Goal: Task Accomplishment & Management: Use online tool/utility

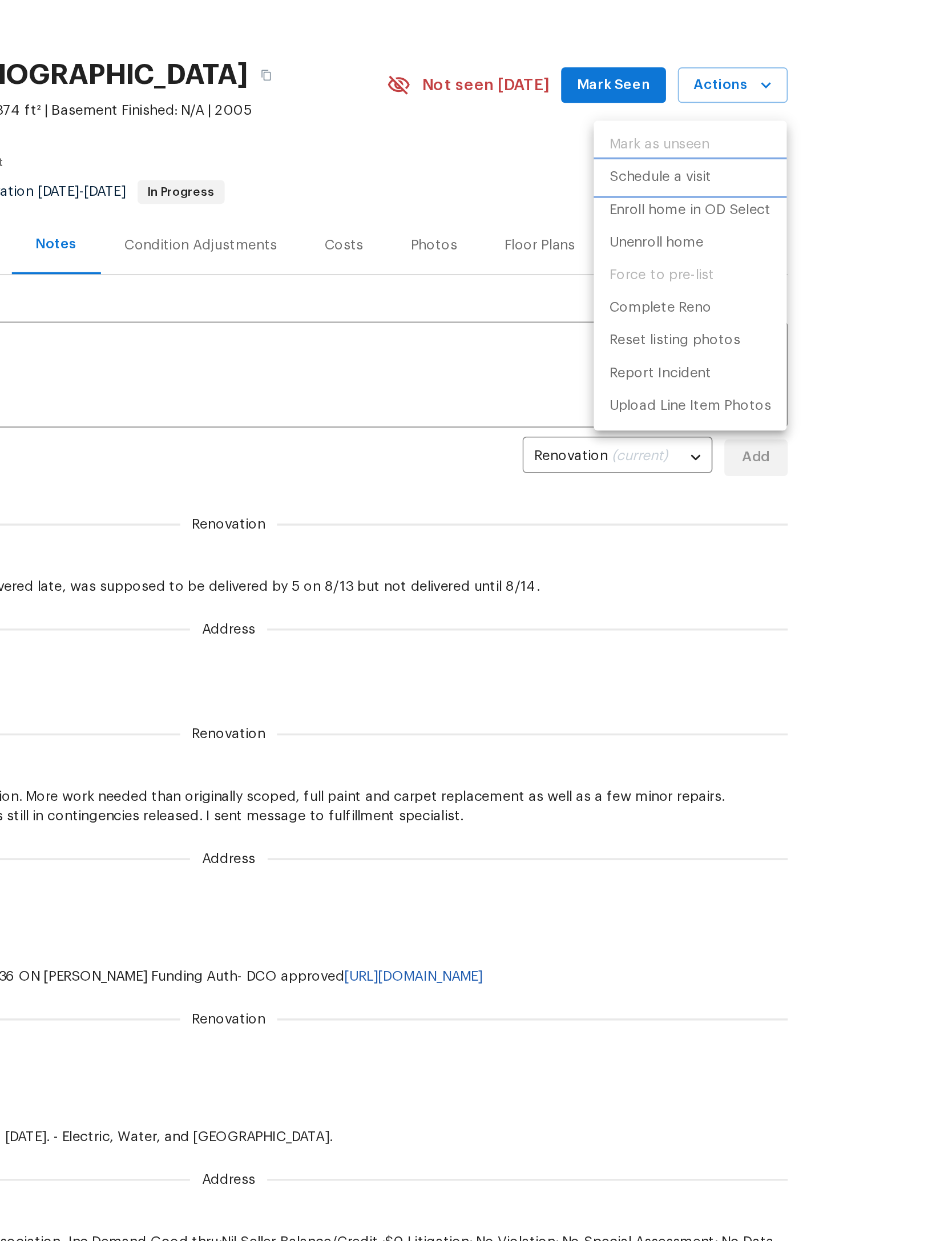
click at [696, 145] on p "Schedule a visit" at bounding box center [725, 150] width 58 height 12
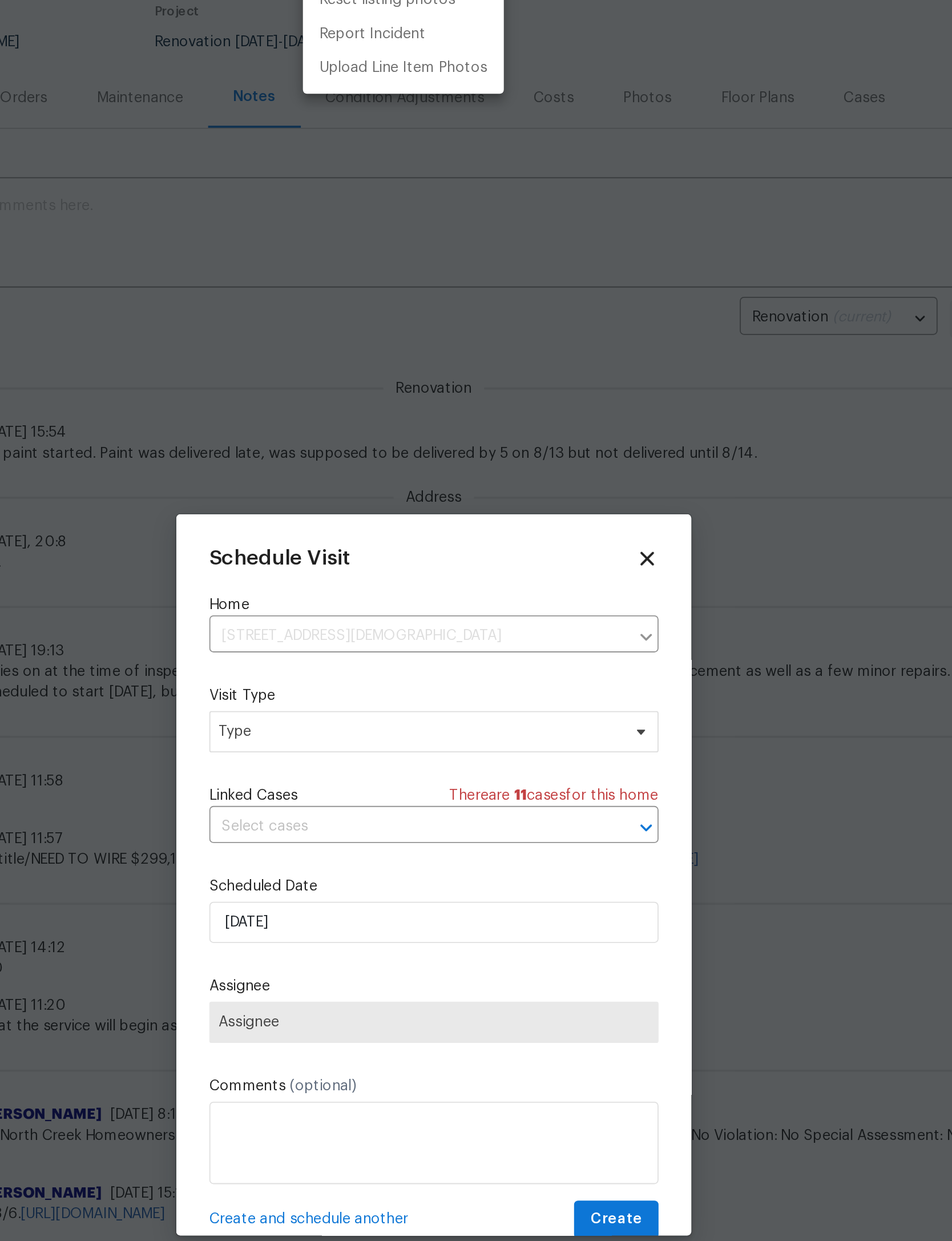
click at [251, 414] on div at bounding box center [476, 620] width 952 height 1241
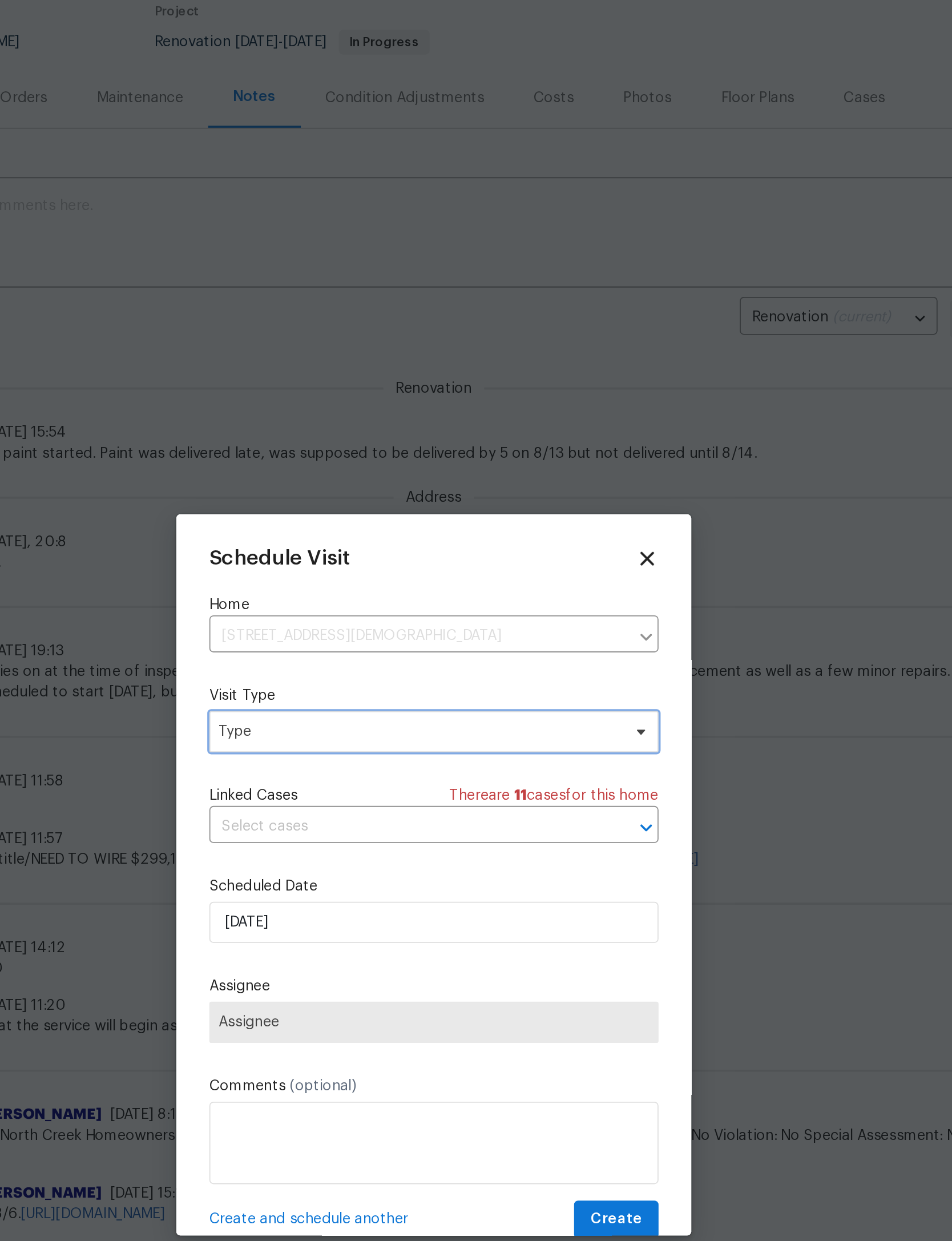
click at [357, 535] on span "Type" at bounding box center [468, 541] width 222 height 11
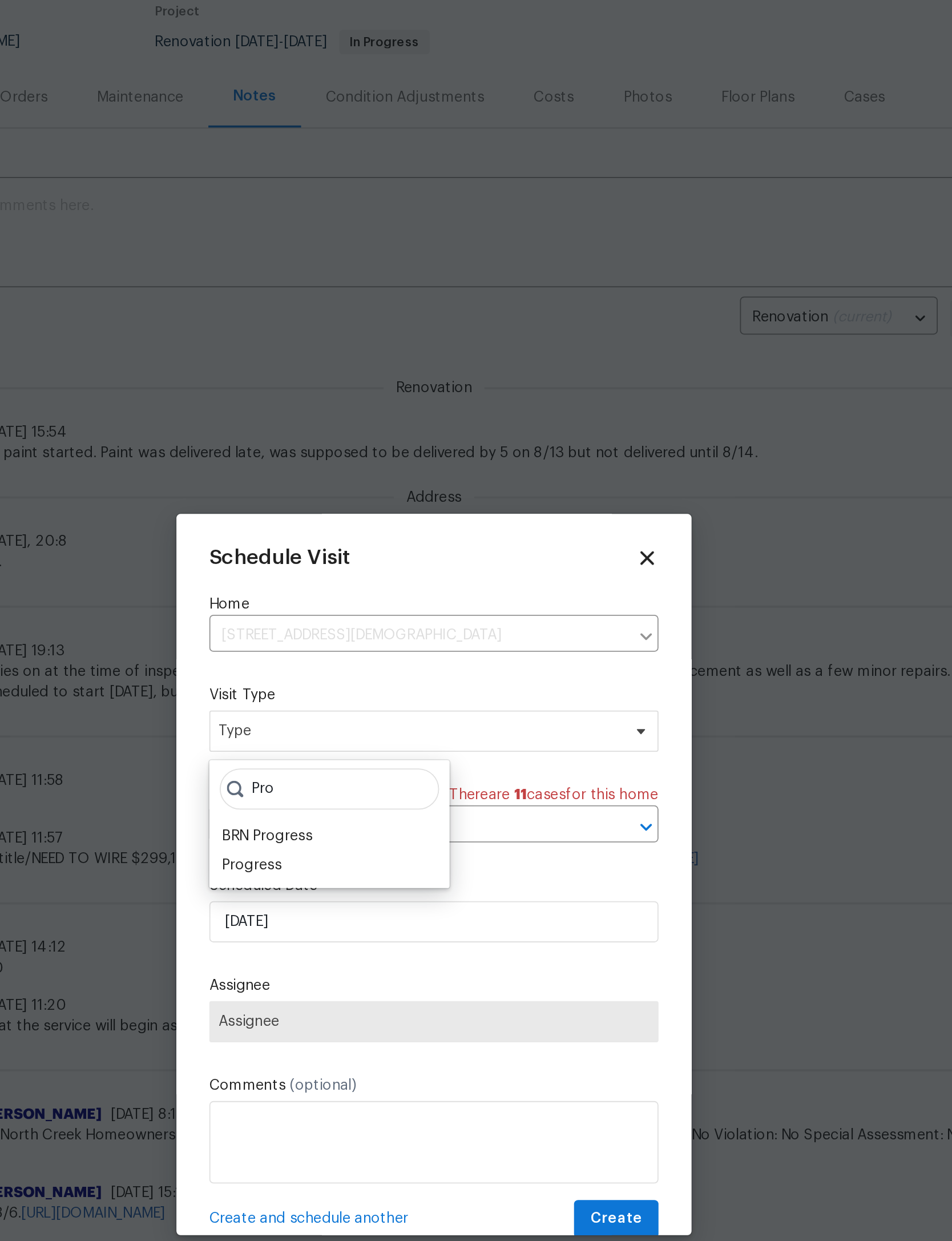
type input "Pro"
click at [358, 594] on div "BRN Progress" at bounding box center [383, 599] width 50 height 11
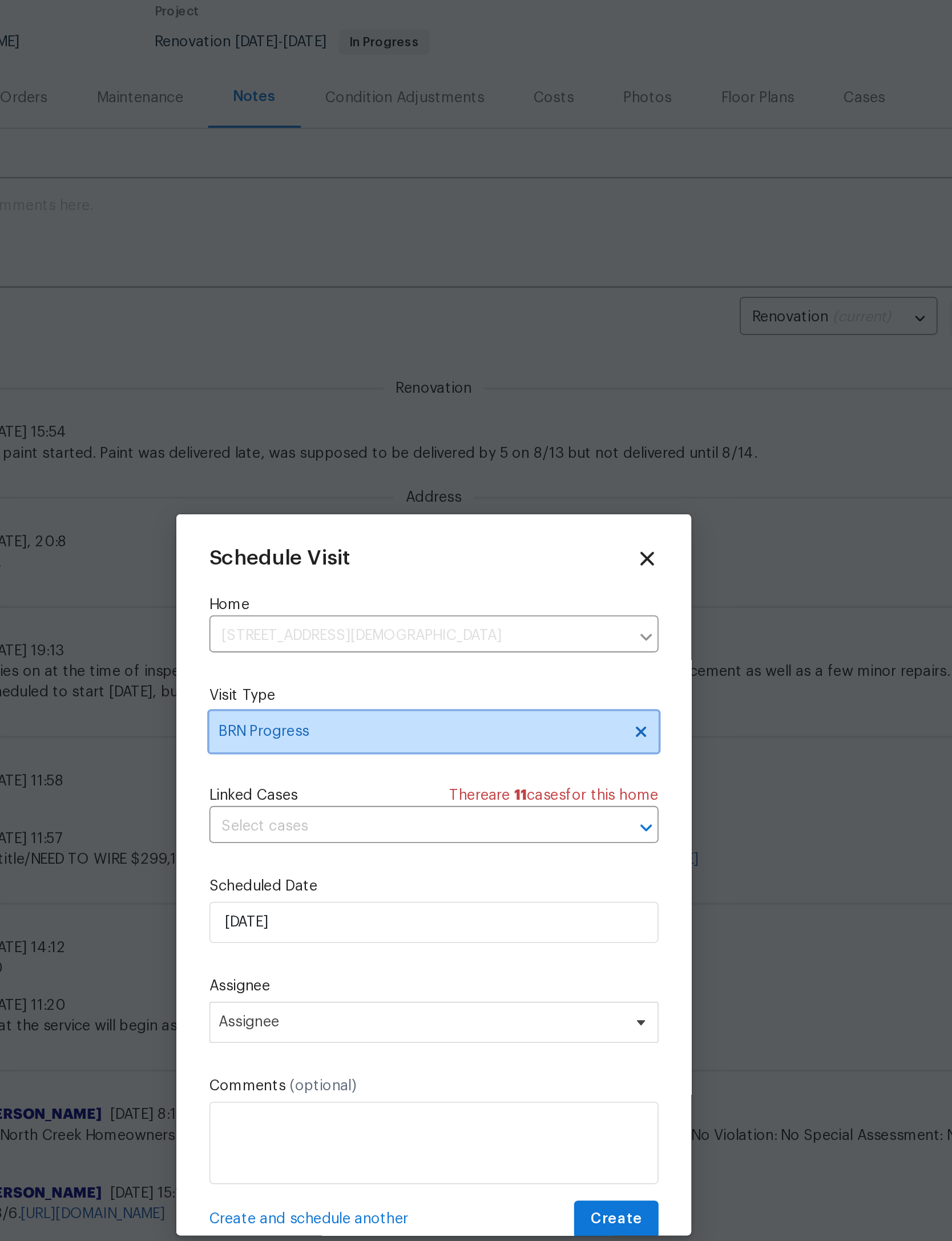
click at [586, 536] on icon at bounding box center [591, 541] width 10 height 10
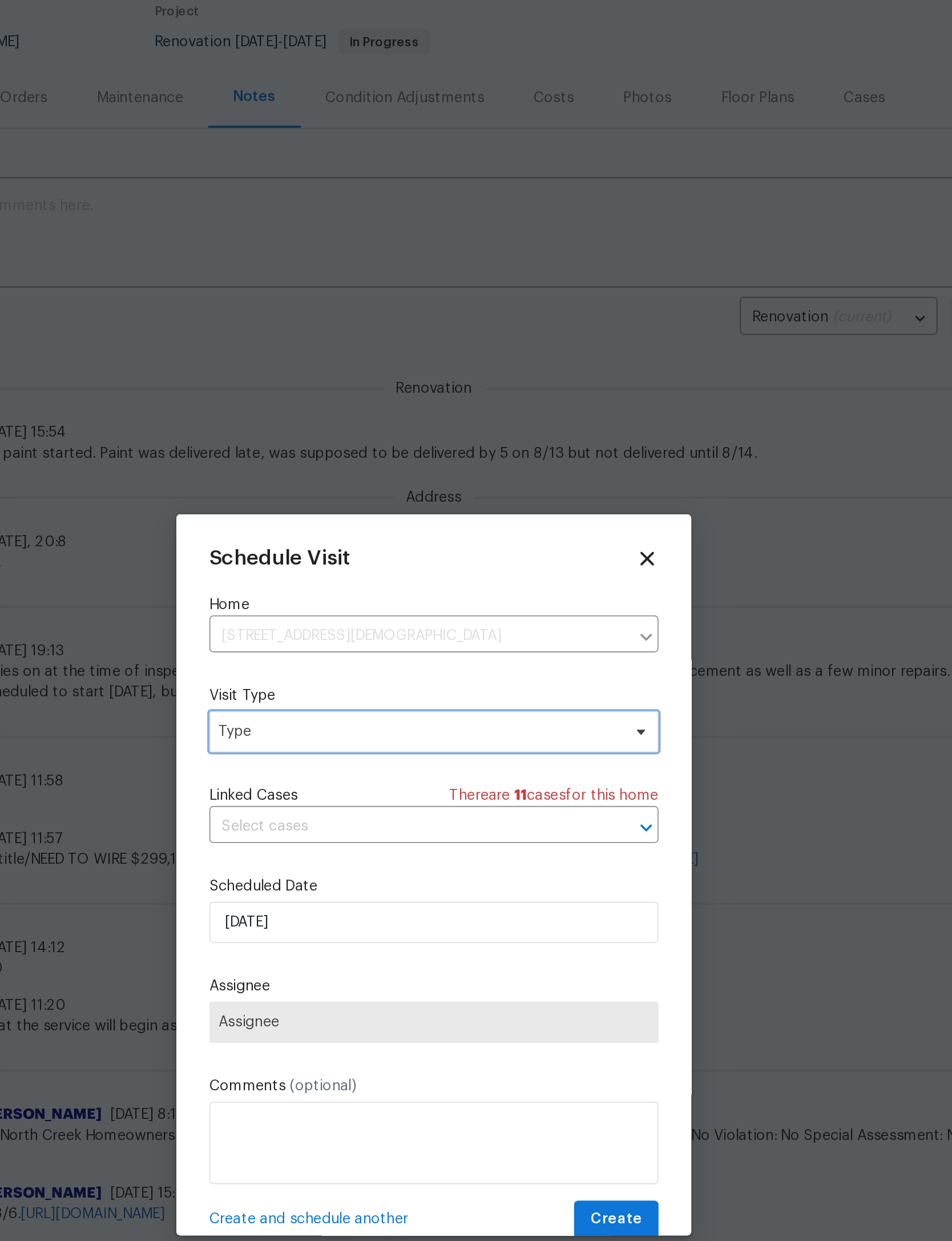
click at [357, 535] on span "Type" at bounding box center [468, 541] width 222 height 11
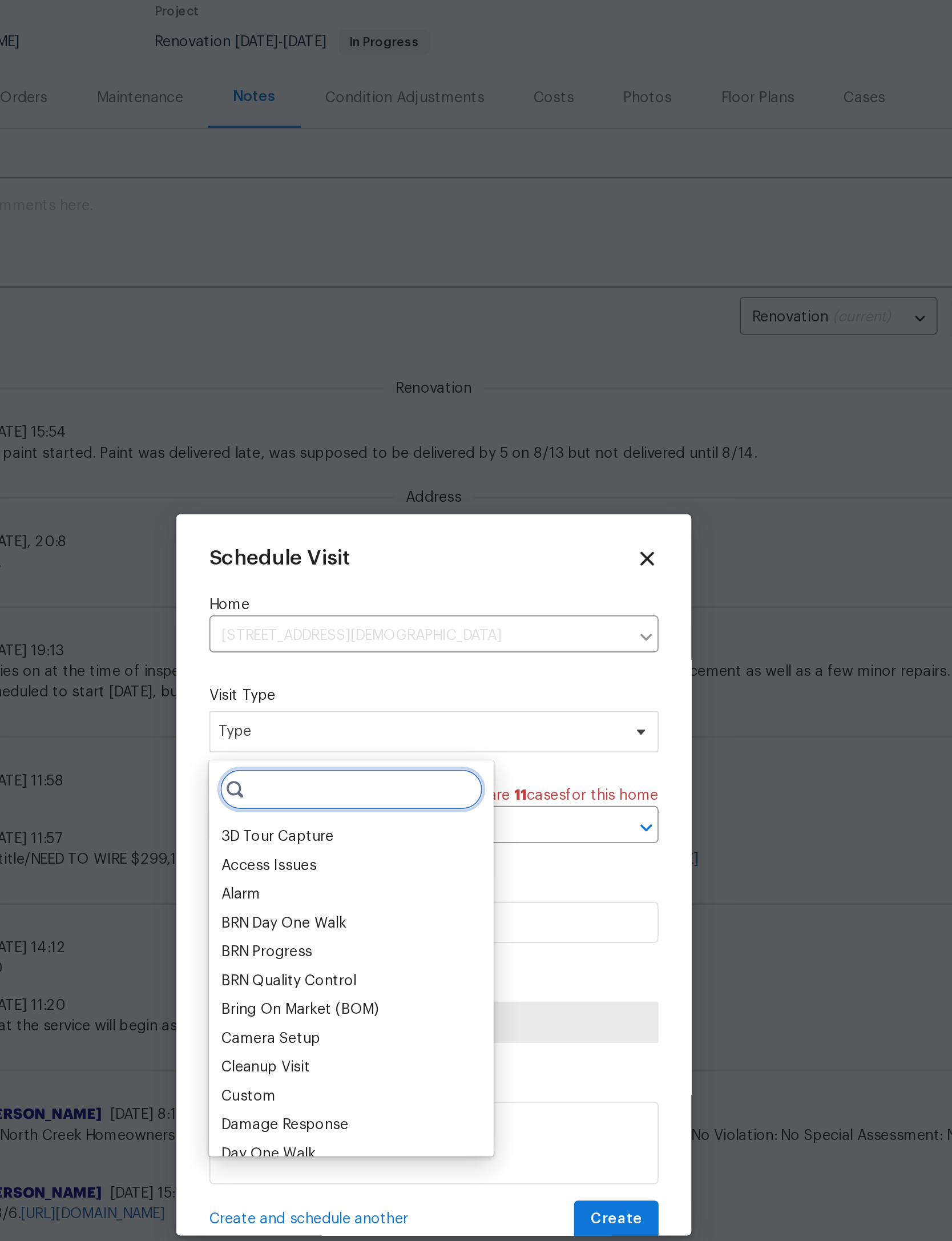
click at [357, 562] on input "search" at bounding box center [430, 574] width 147 height 23
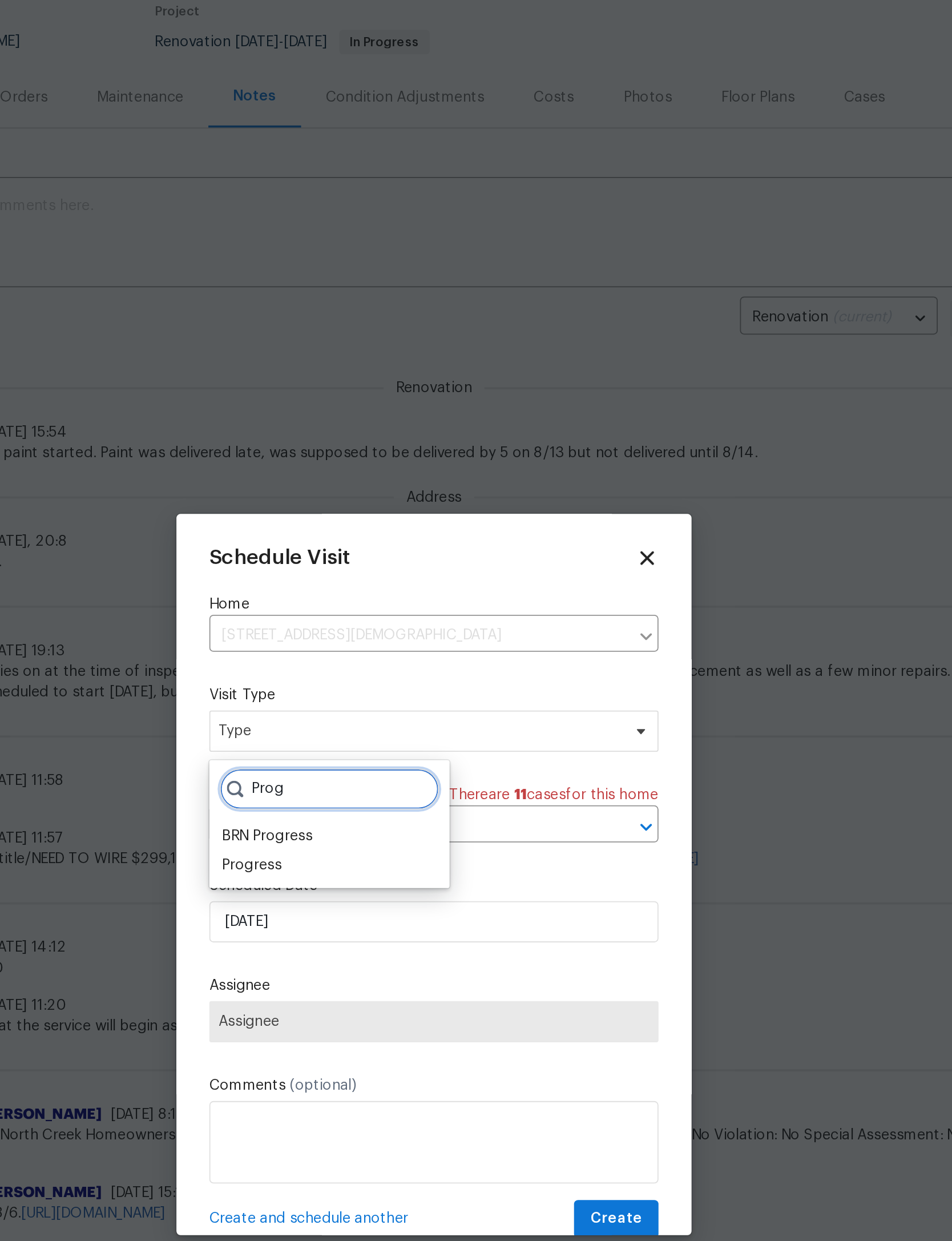
type input "Prog"
click at [358, 610] on div "Progress" at bounding box center [374, 616] width 34 height 11
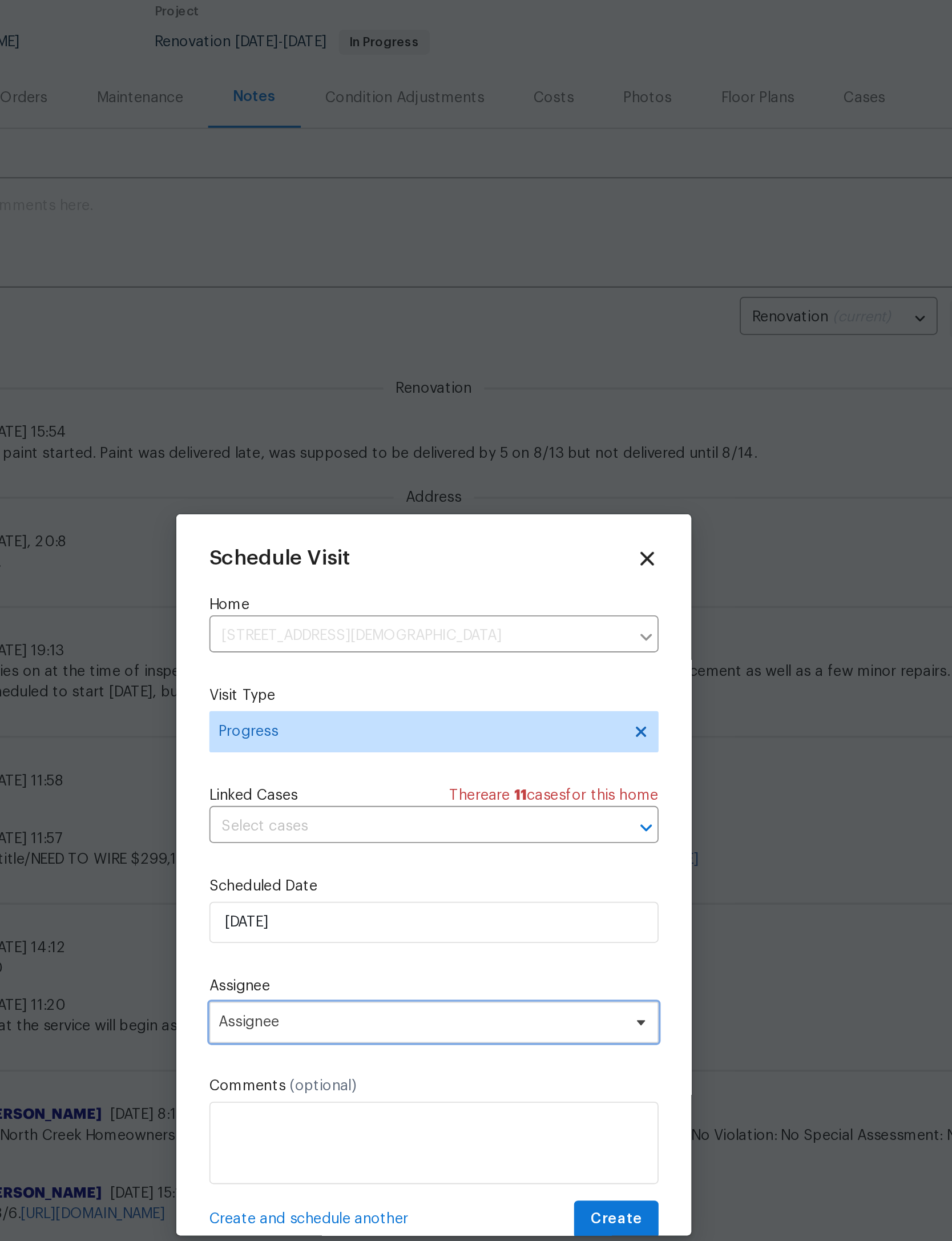
click at [357, 698] on span "Assignee" at bounding box center [469, 703] width 224 height 10
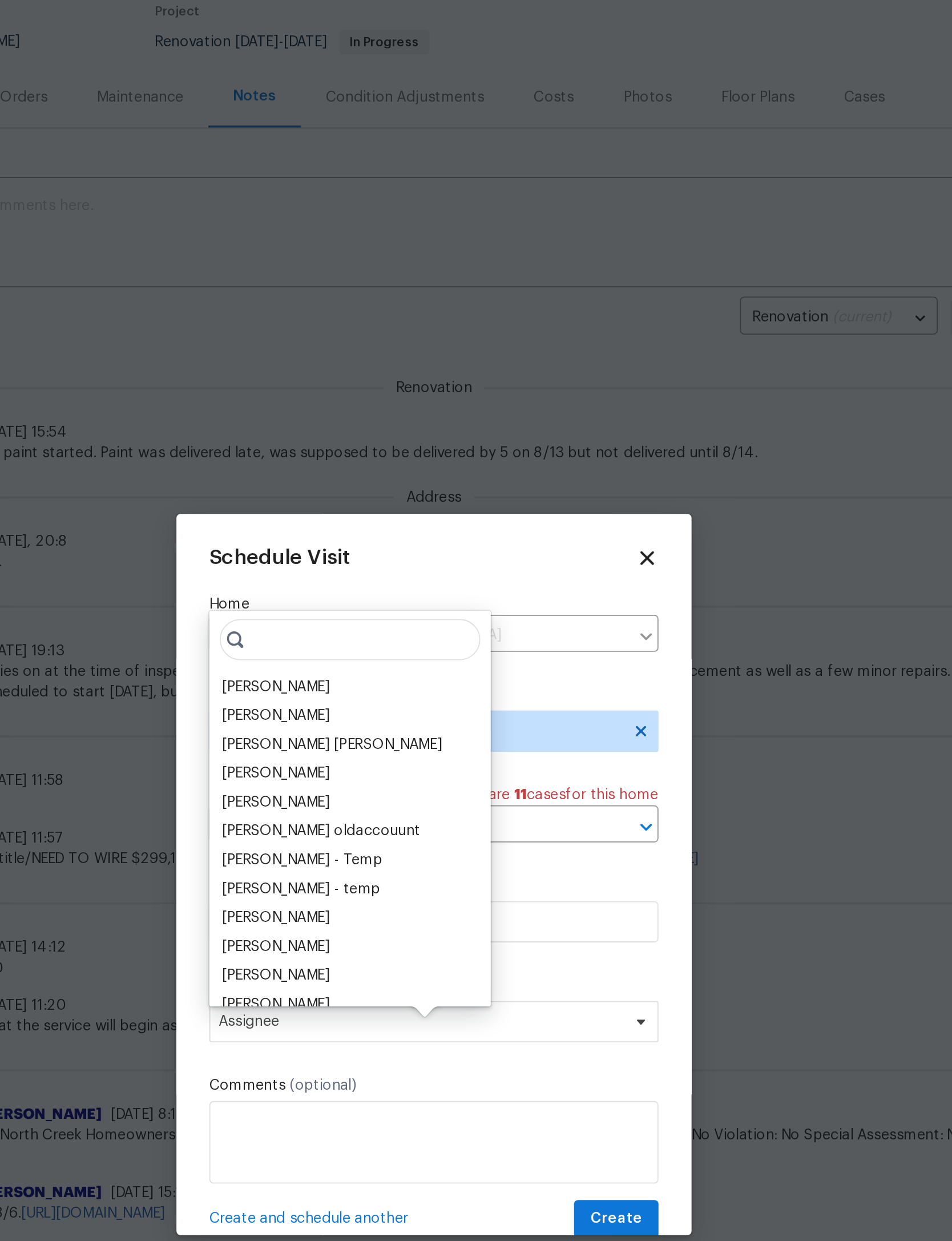
click at [358, 511] on div "[PERSON_NAME]" at bounding box center [388, 517] width 60 height 11
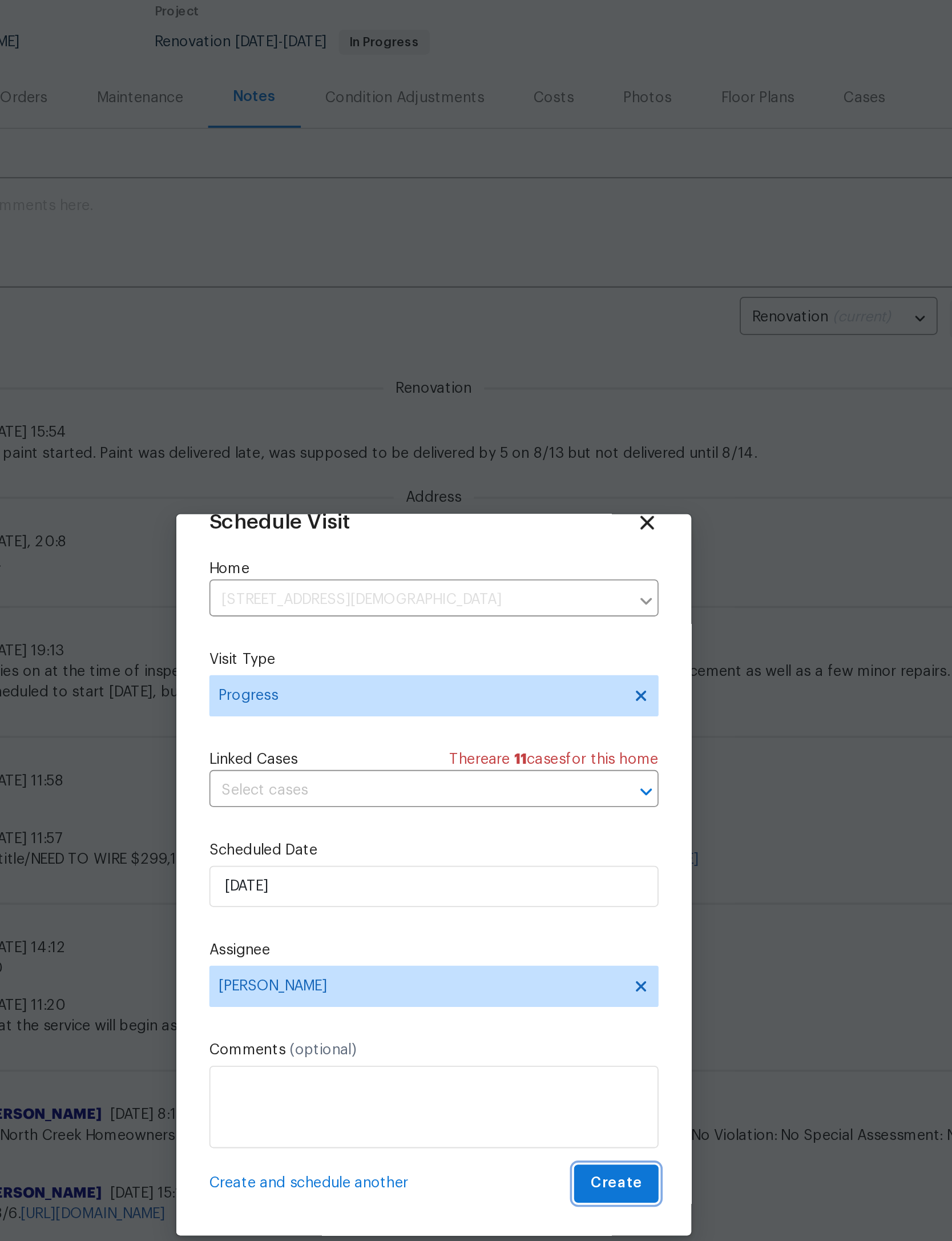
click at [563, 784] on span "Create" at bounding box center [578, 791] width 29 height 14
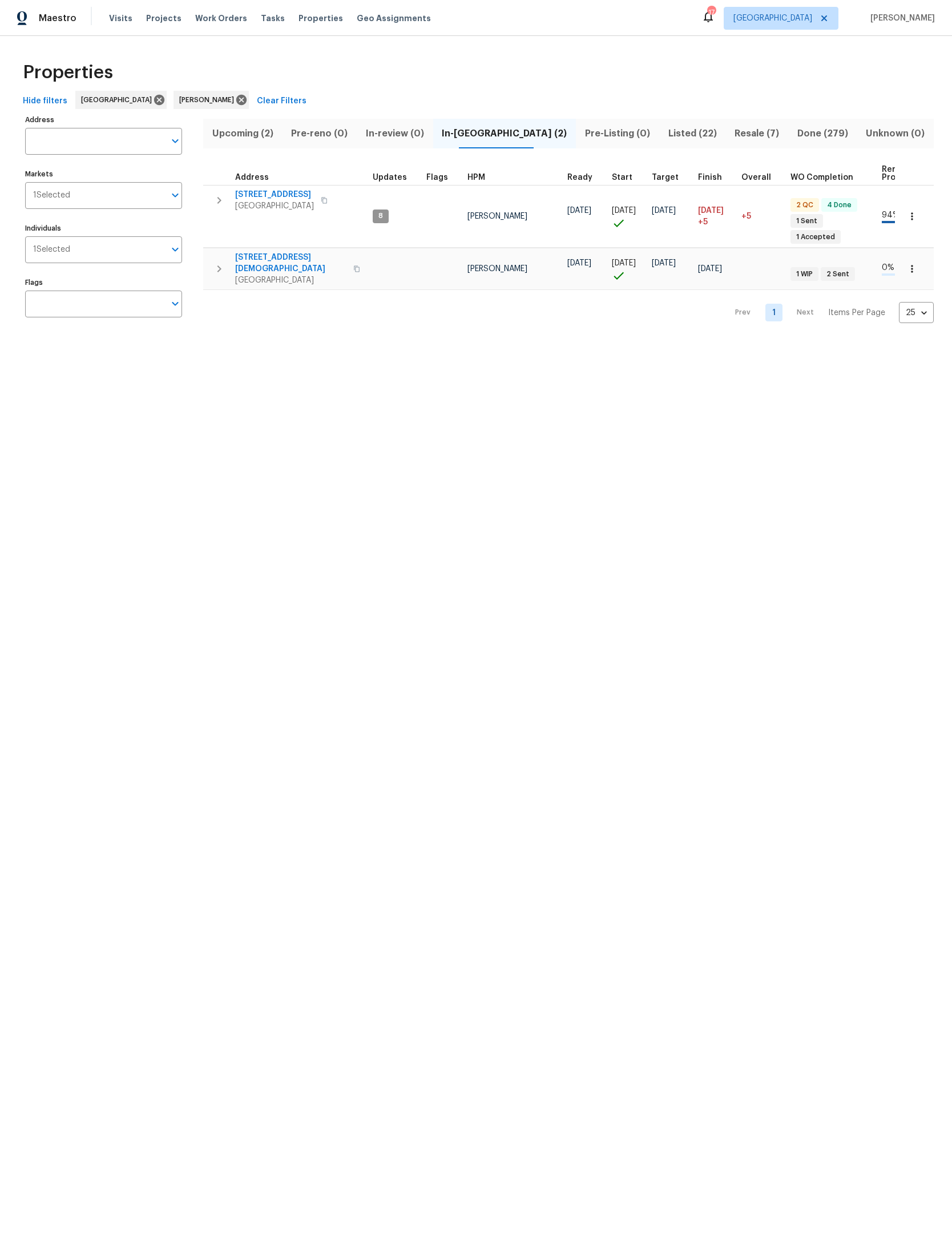
scroll to position [-13, 102]
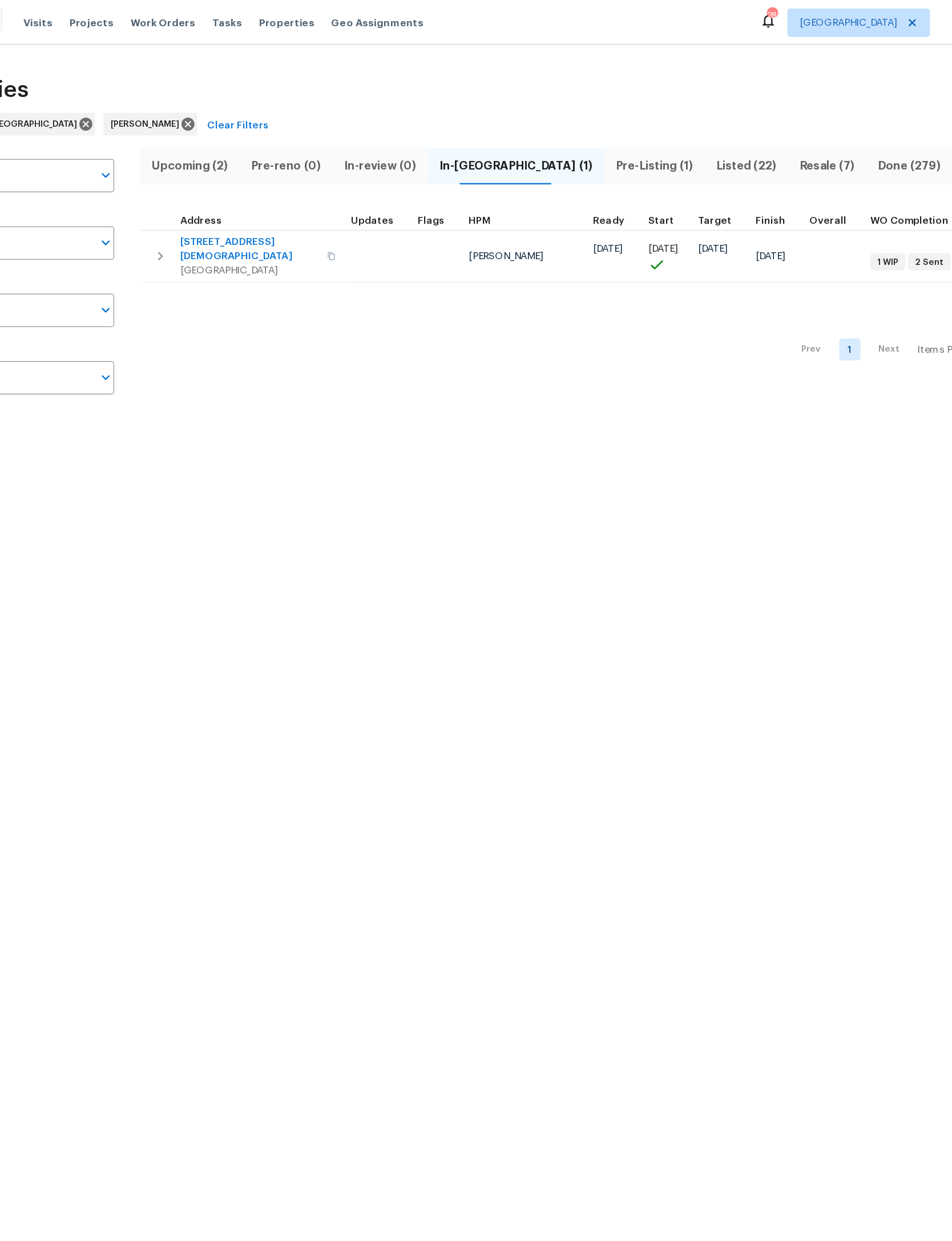
click at [664, 130] on span "Listed (22)" at bounding box center [690, 133] width 53 height 16
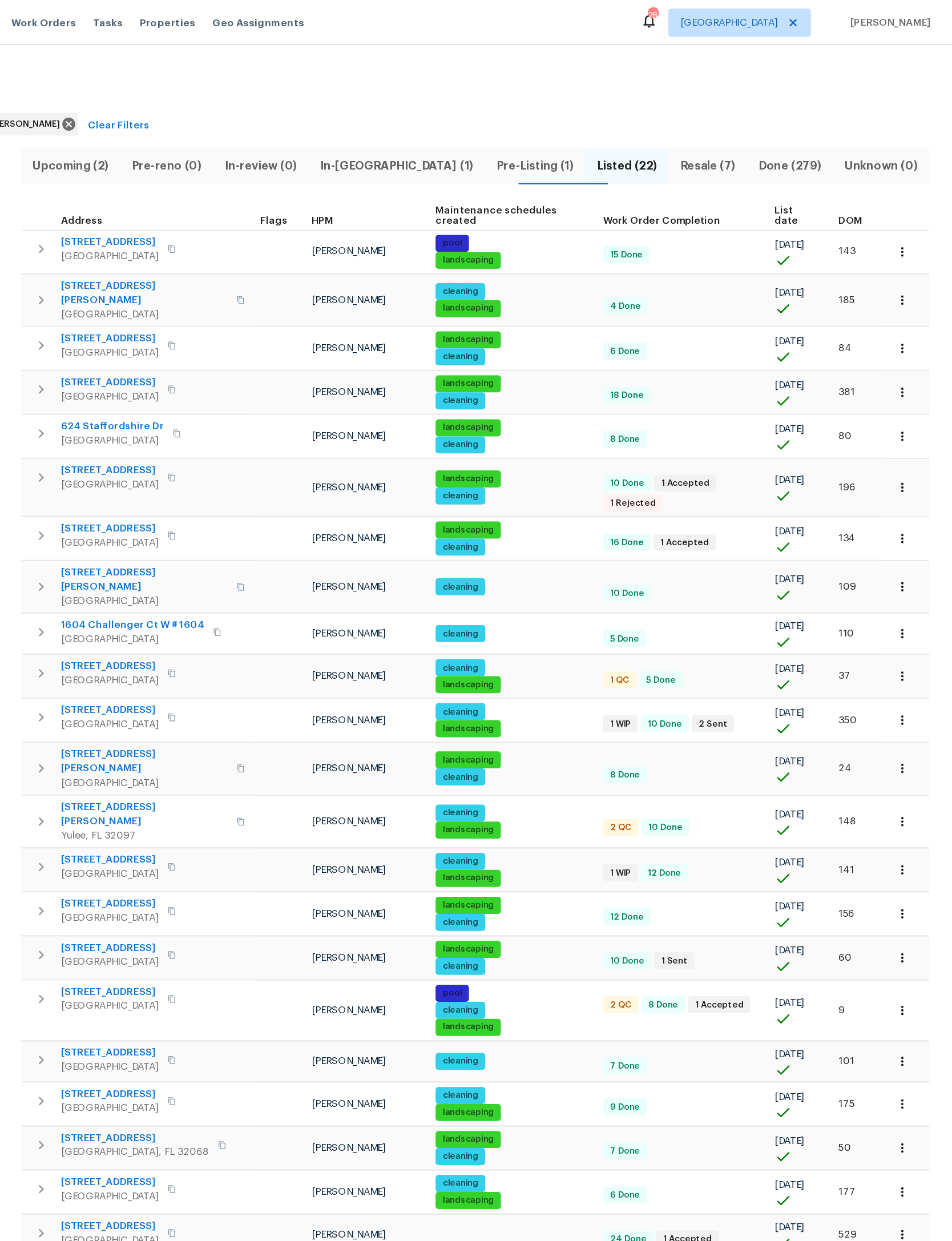
click at [856, 169] on th "DOM" at bounding box center [875, 173] width 39 height 23
click at [861, 177] on span "DOM" at bounding box center [871, 177] width 19 height 8
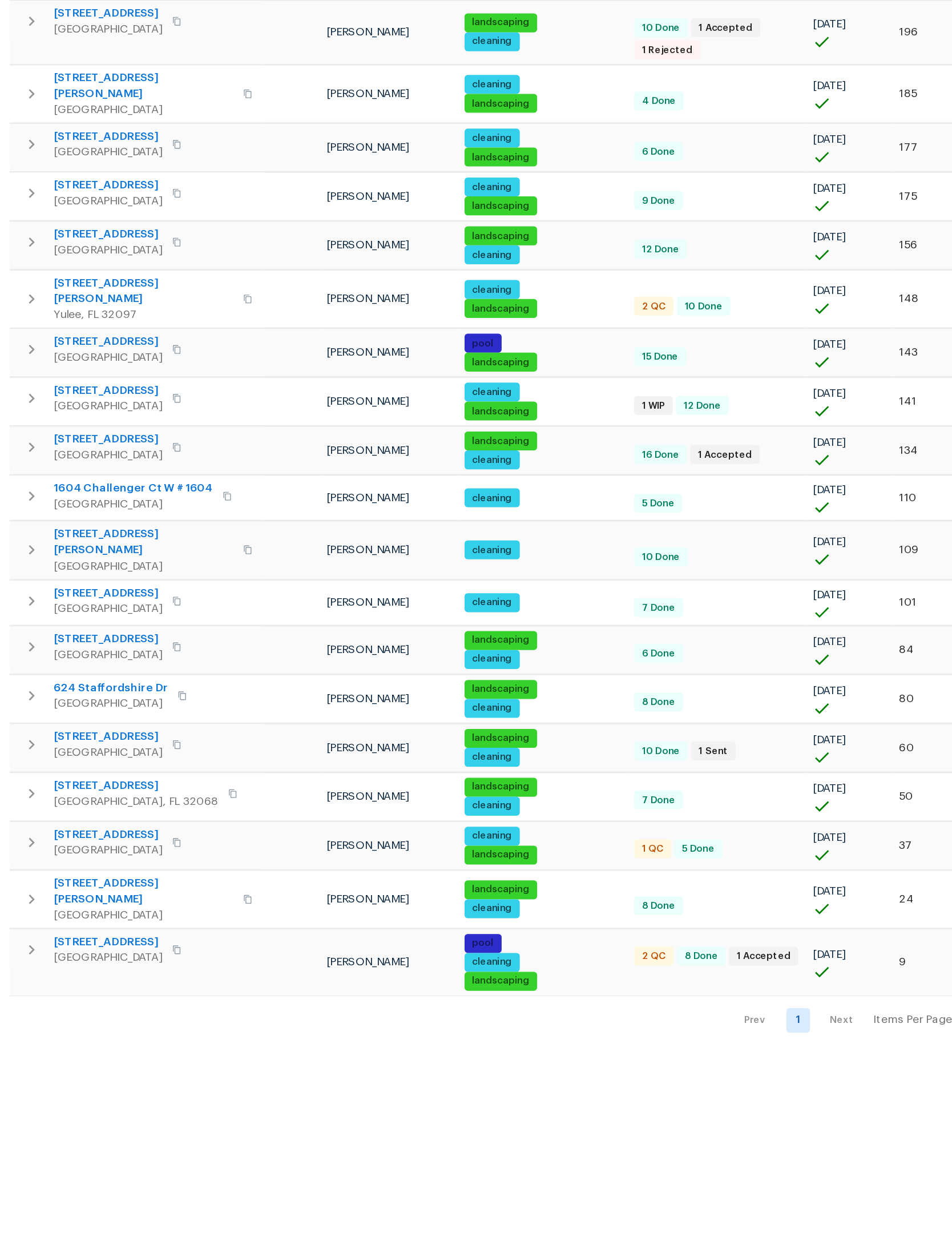
click at [208, 747] on button "button" at bounding box center [219, 758] width 23 height 23
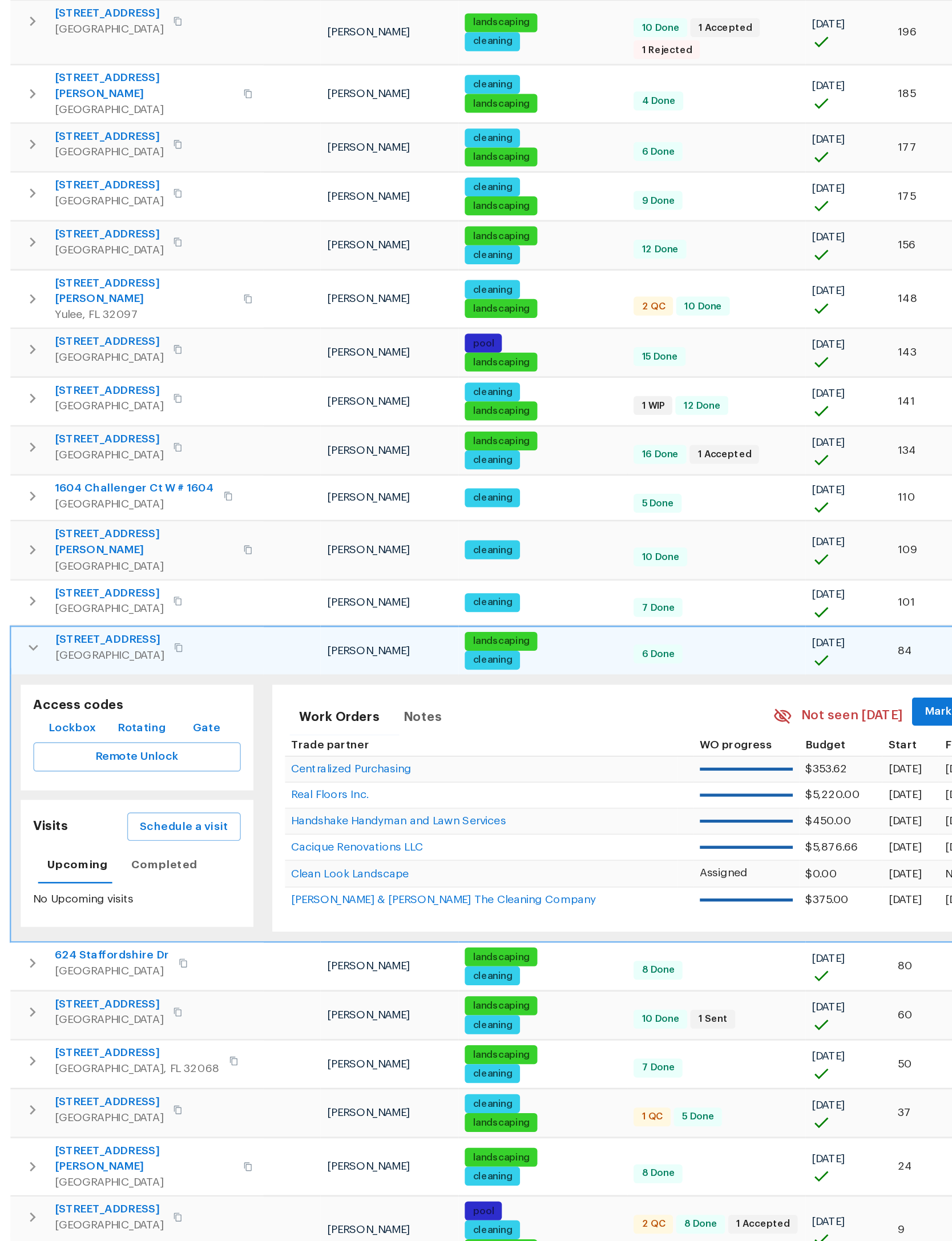
click at [298, 882] on span "Schedule a visit" at bounding box center [329, 889] width 64 height 14
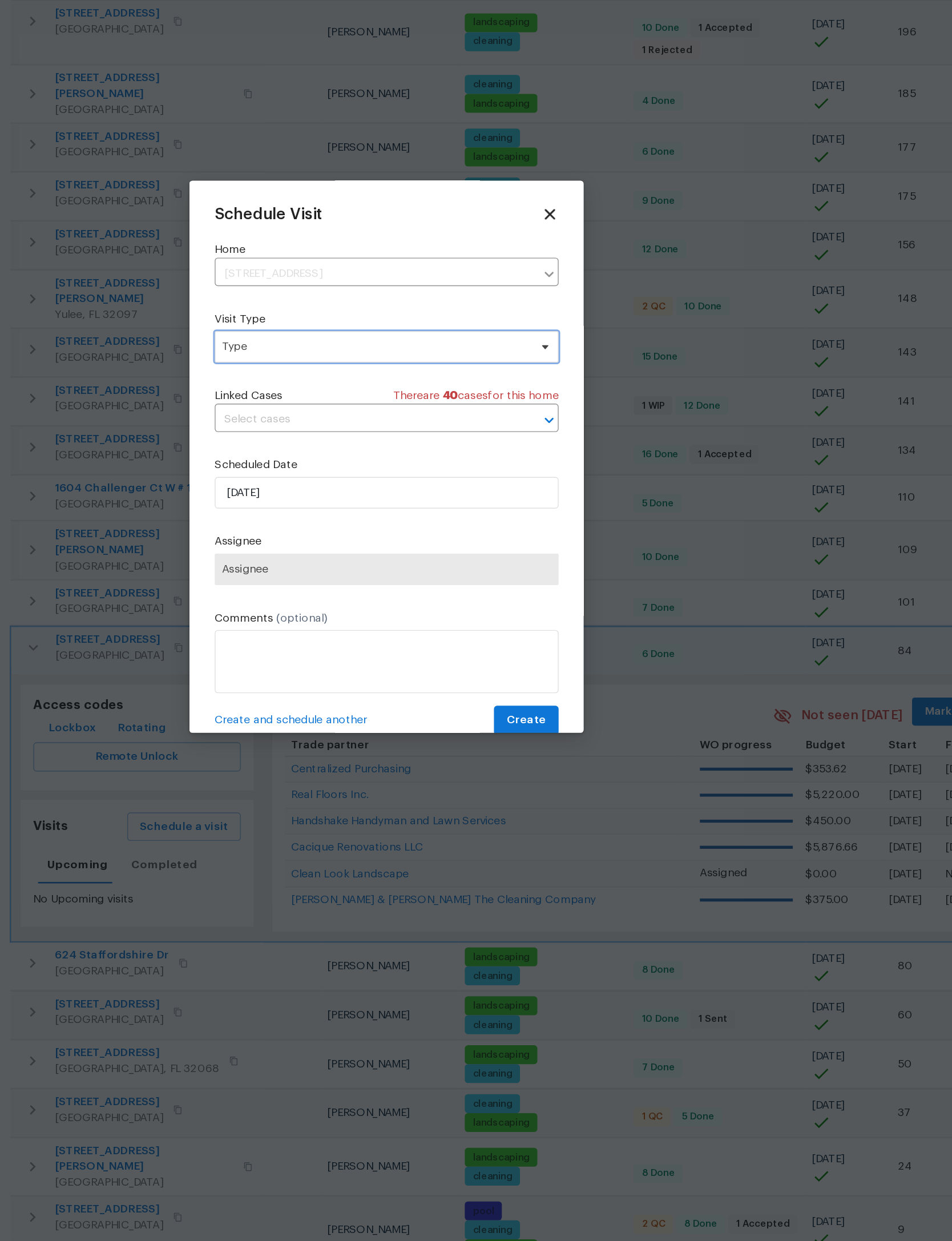
click at [351, 530] on span "Type" at bounding box center [476, 541] width 249 height 23
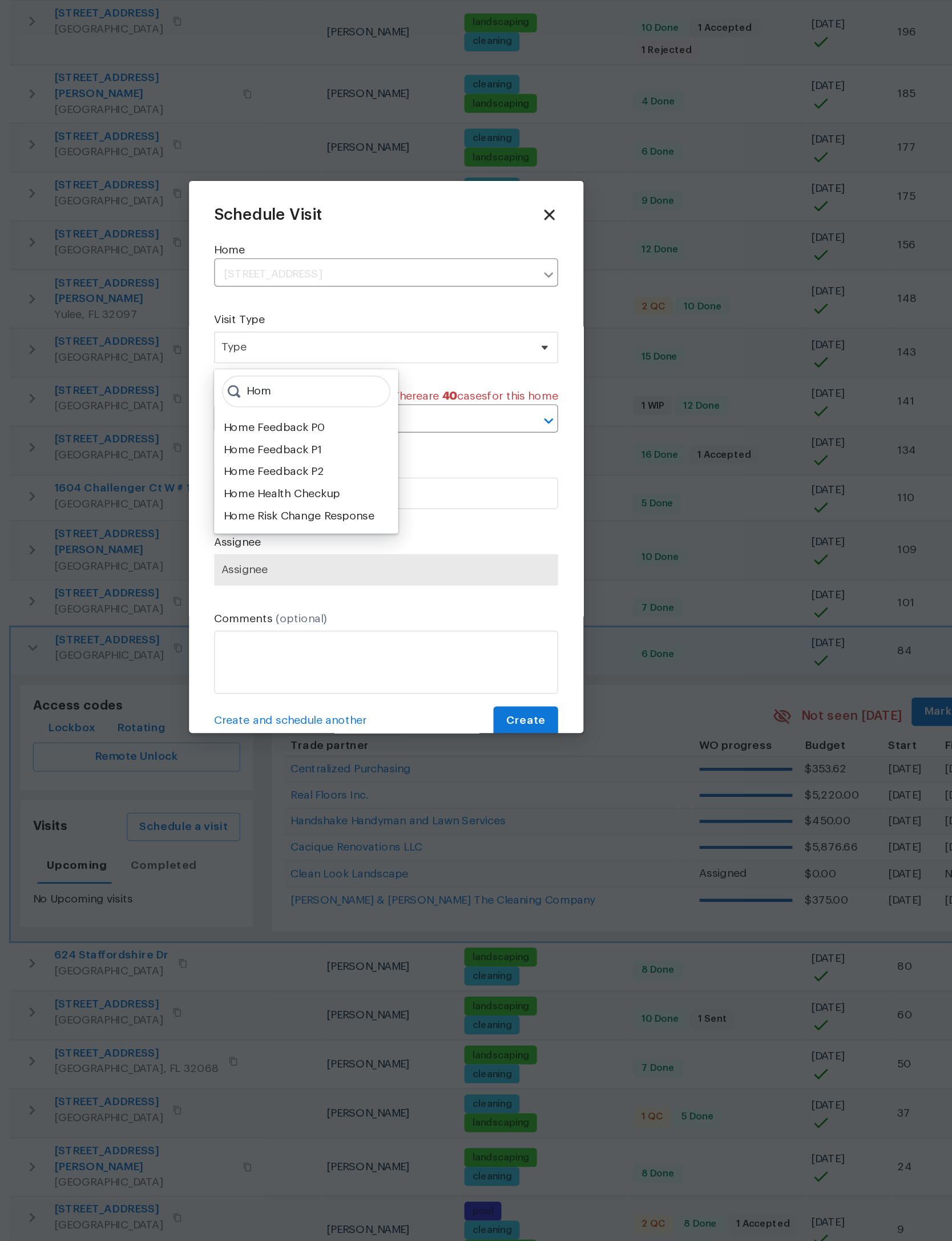
type input "Hom"
click at [355, 640] on div "Home Health Checkup" at bounding box center [419, 647] width 126 height 16
click at [358, 642] on div "Home Health Checkup" at bounding box center [400, 647] width 84 height 11
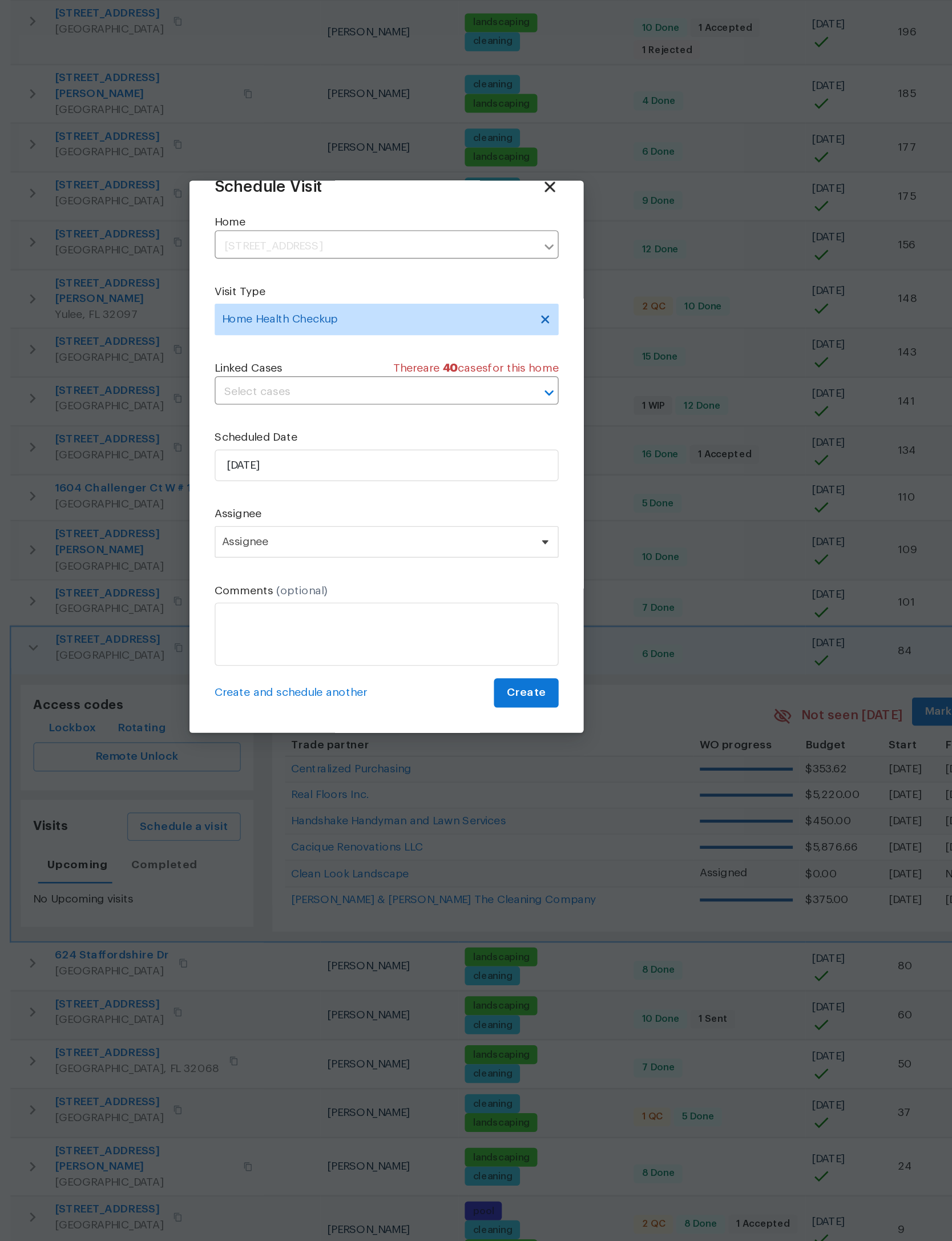
scroll to position [37, 0]
click at [357, 678] on span "Assignee" at bounding box center [469, 683] width 224 height 10
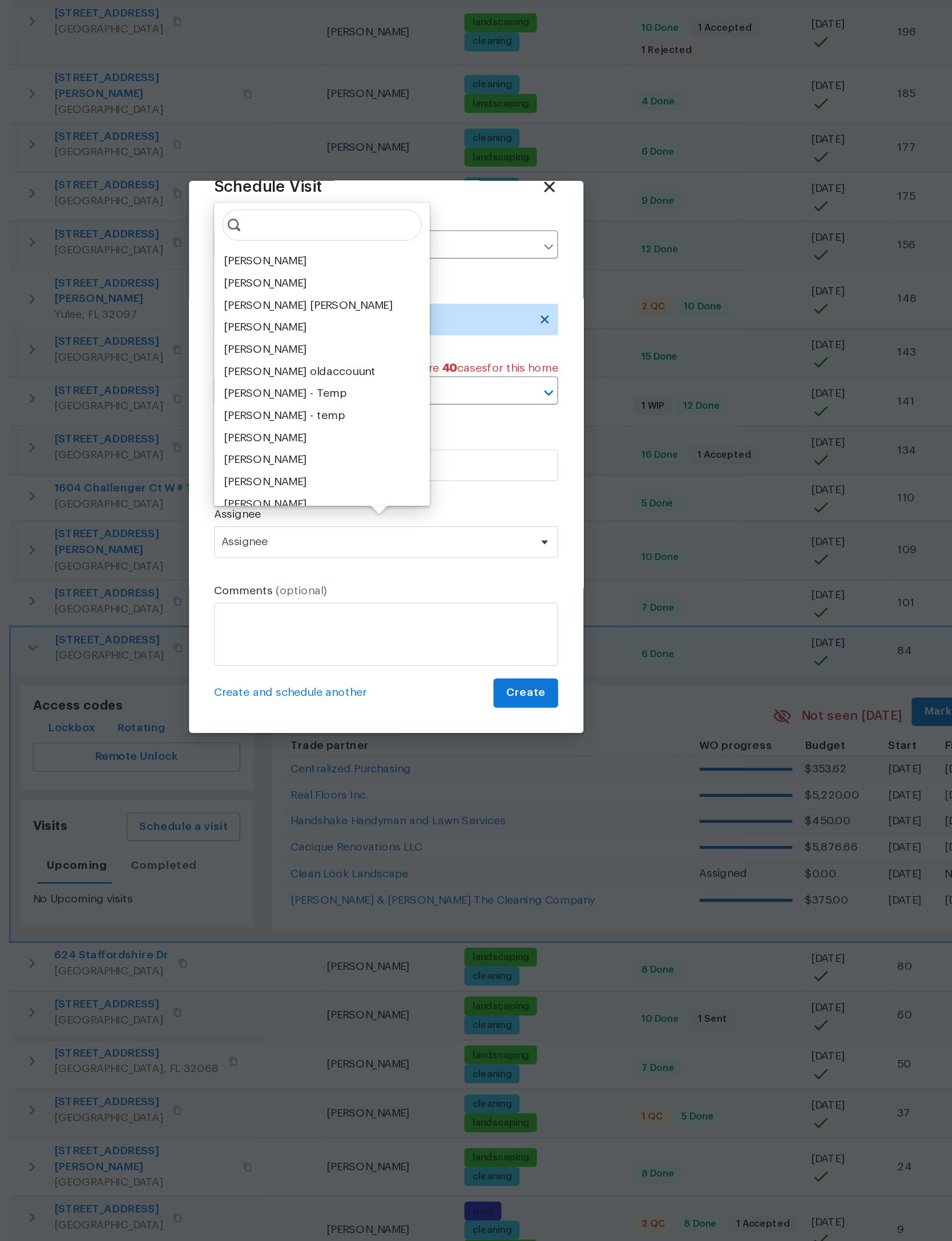
click at [358, 473] on div "[PERSON_NAME]" at bounding box center [388, 479] width 60 height 11
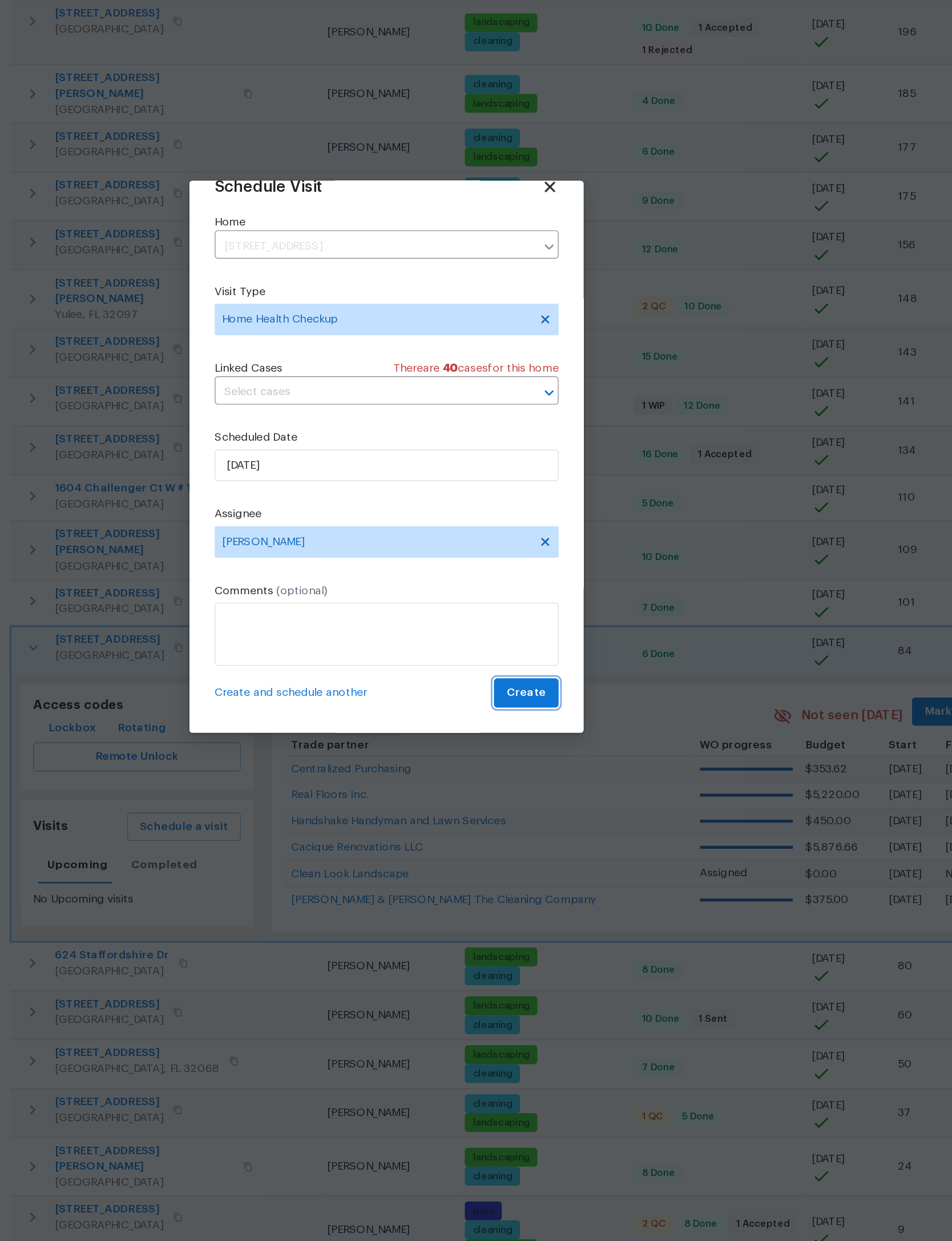
click at [563, 784] on span "Create" at bounding box center [578, 791] width 29 height 14
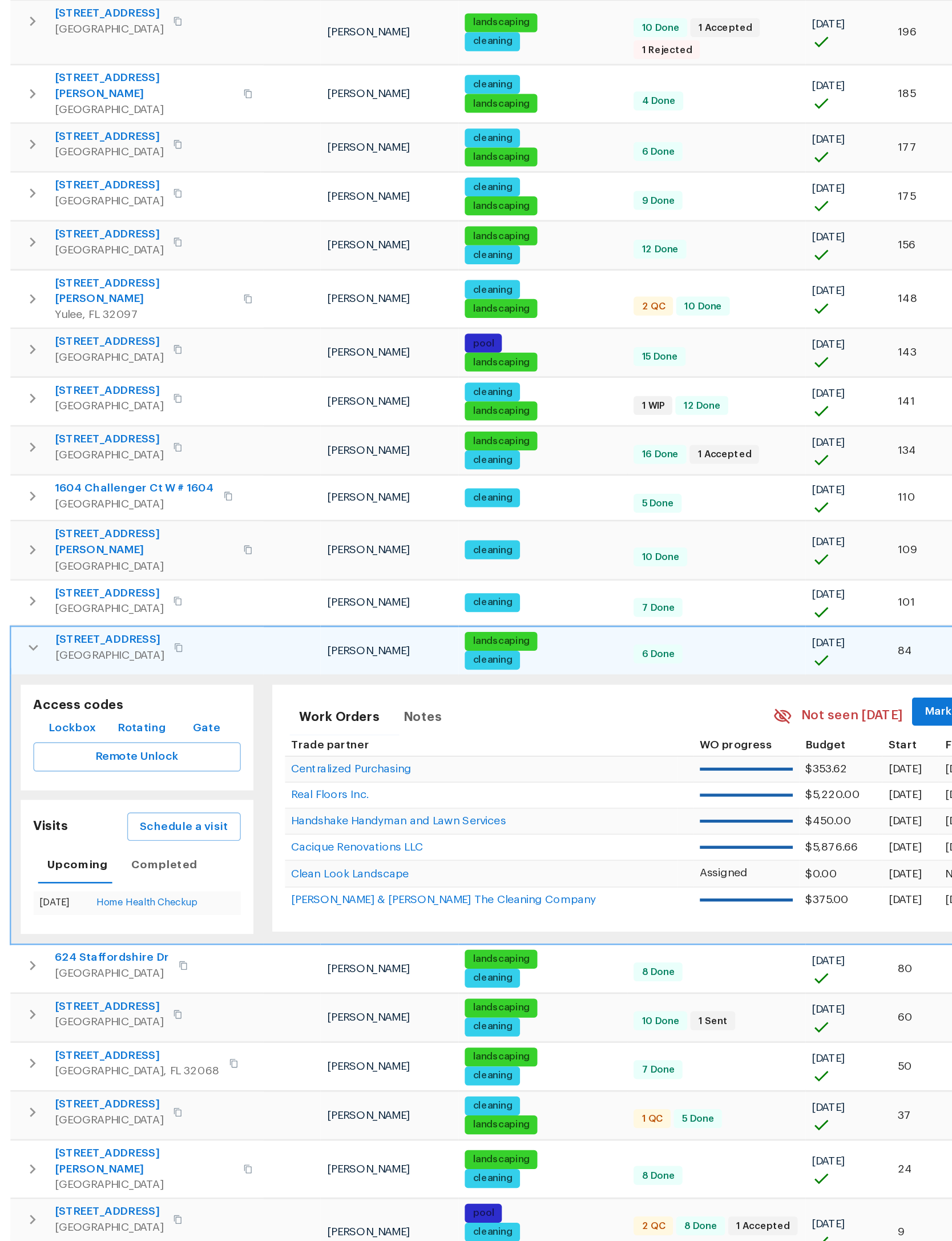
click at [204, 744] on td "[STREET_ADDRESS]" at bounding box center [295, 758] width 183 height 30
click at [209, 747] on button "button" at bounding box center [220, 758] width 23 height 23
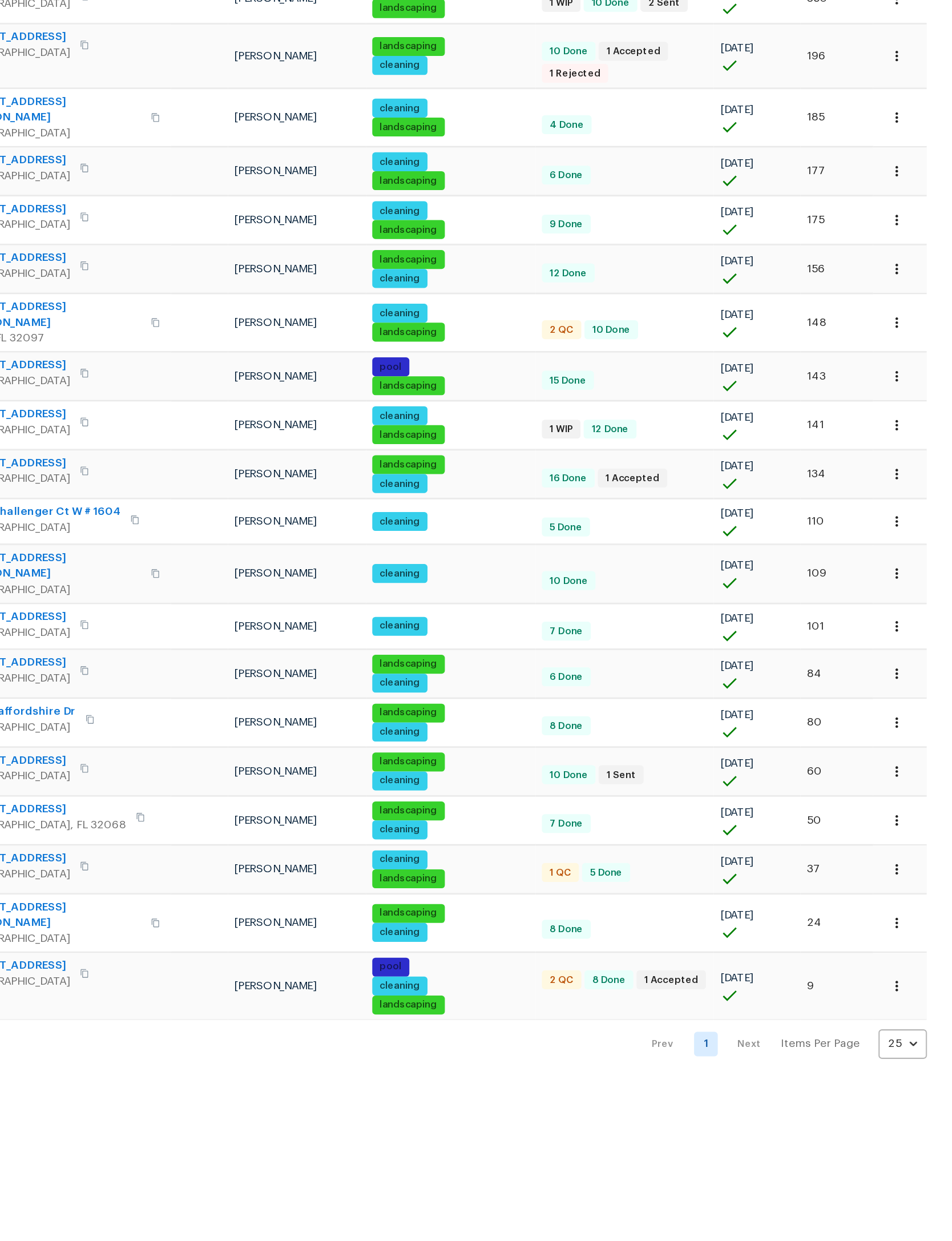
click at [725, 1018] on nav "Prev 1 Next Items Per Page 25 25 ​" at bounding box center [829, 1028] width 210 height 21
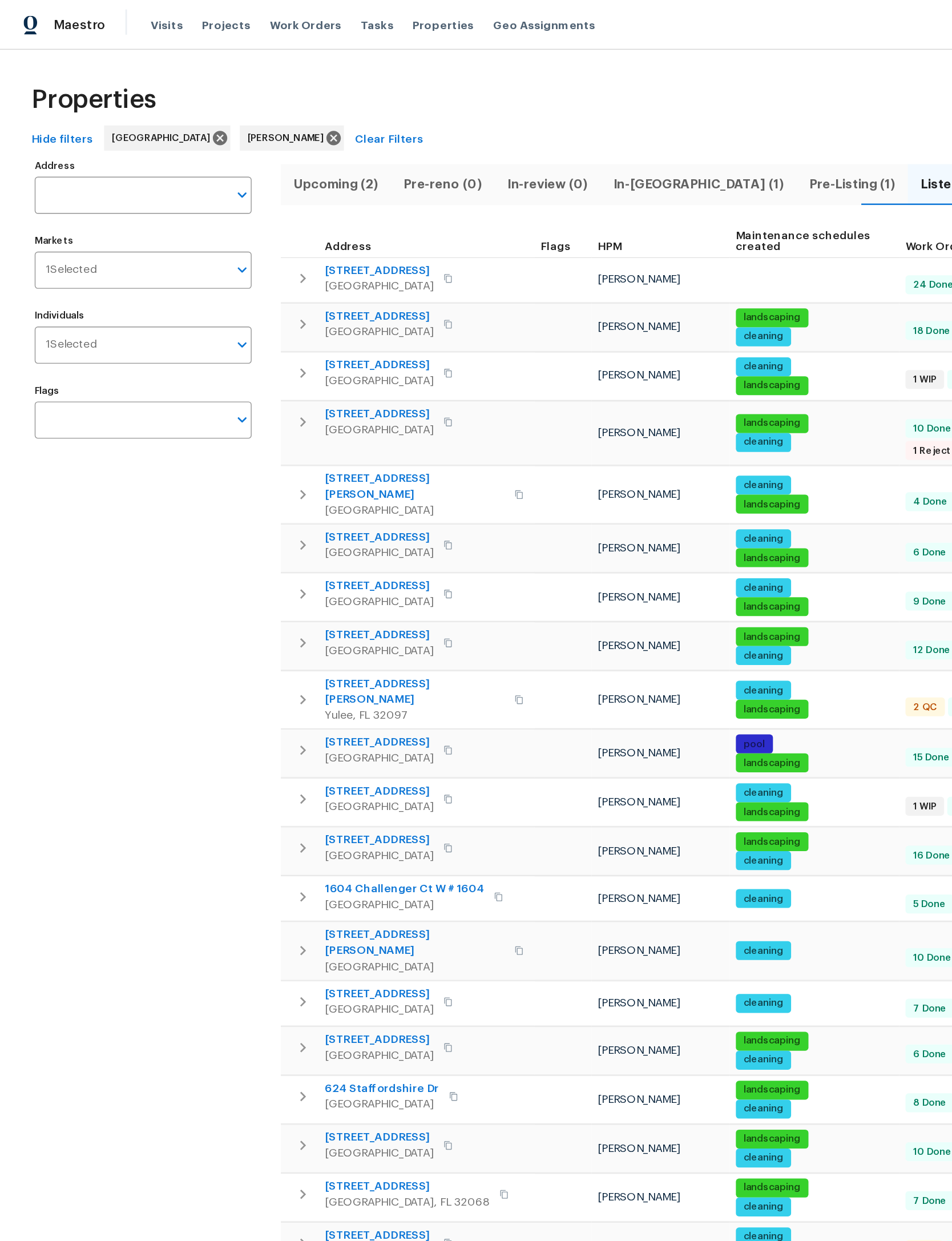
click at [216, 294] on button "button" at bounding box center [219, 305] width 23 height 23
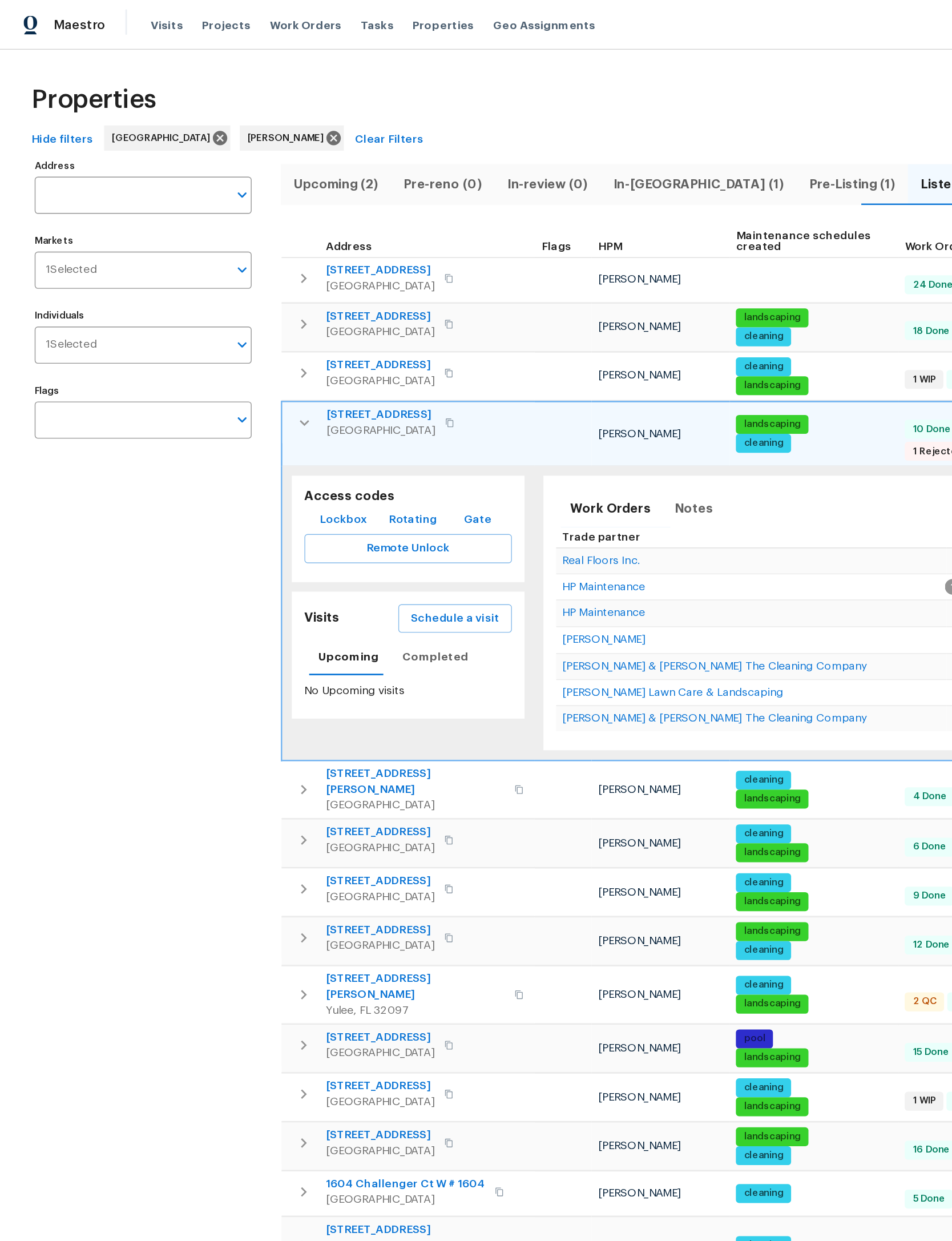
click at [347, 440] on span "Schedule a visit" at bounding box center [329, 447] width 64 height 14
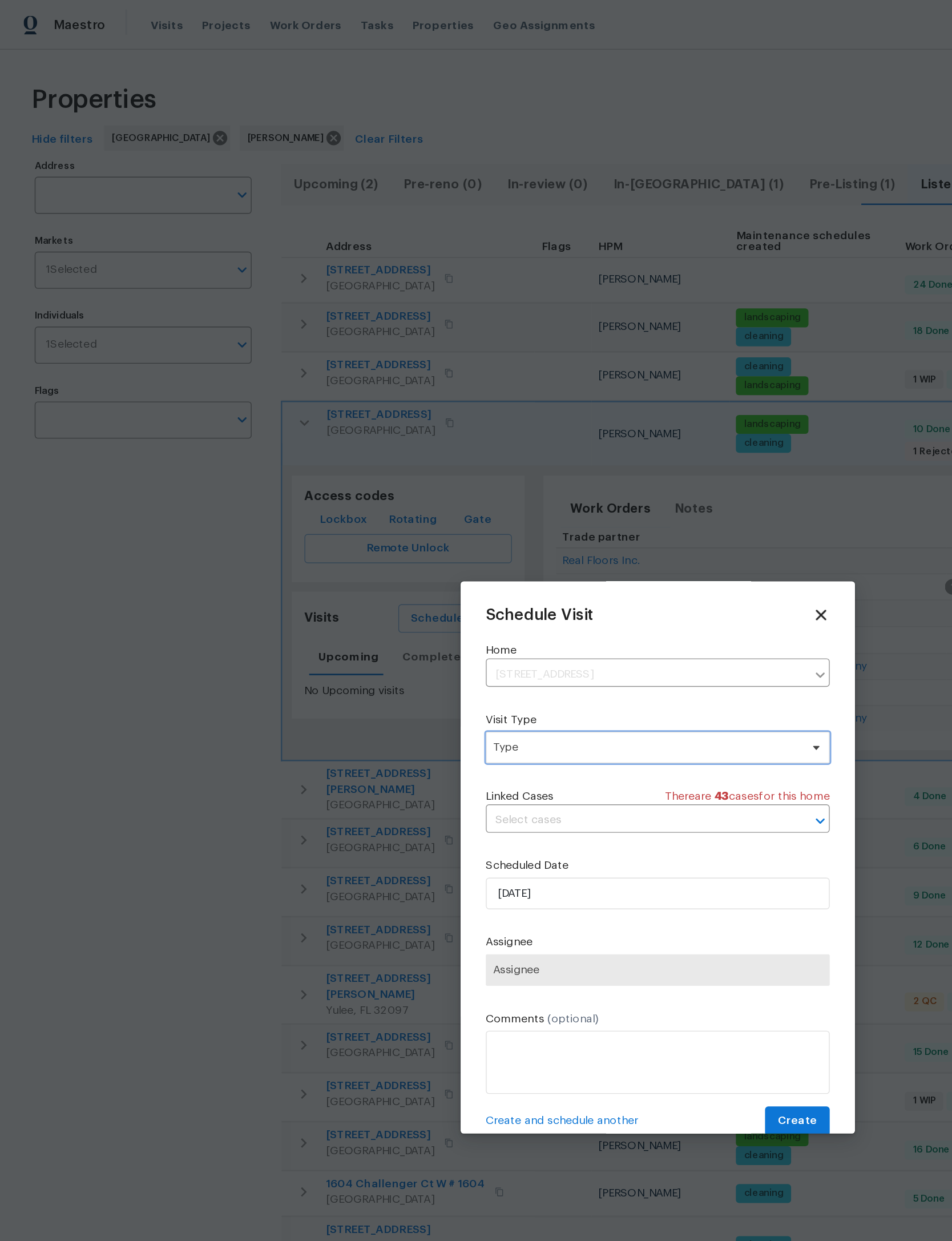
click at [507, 542] on span "Type" at bounding box center [468, 541] width 222 height 11
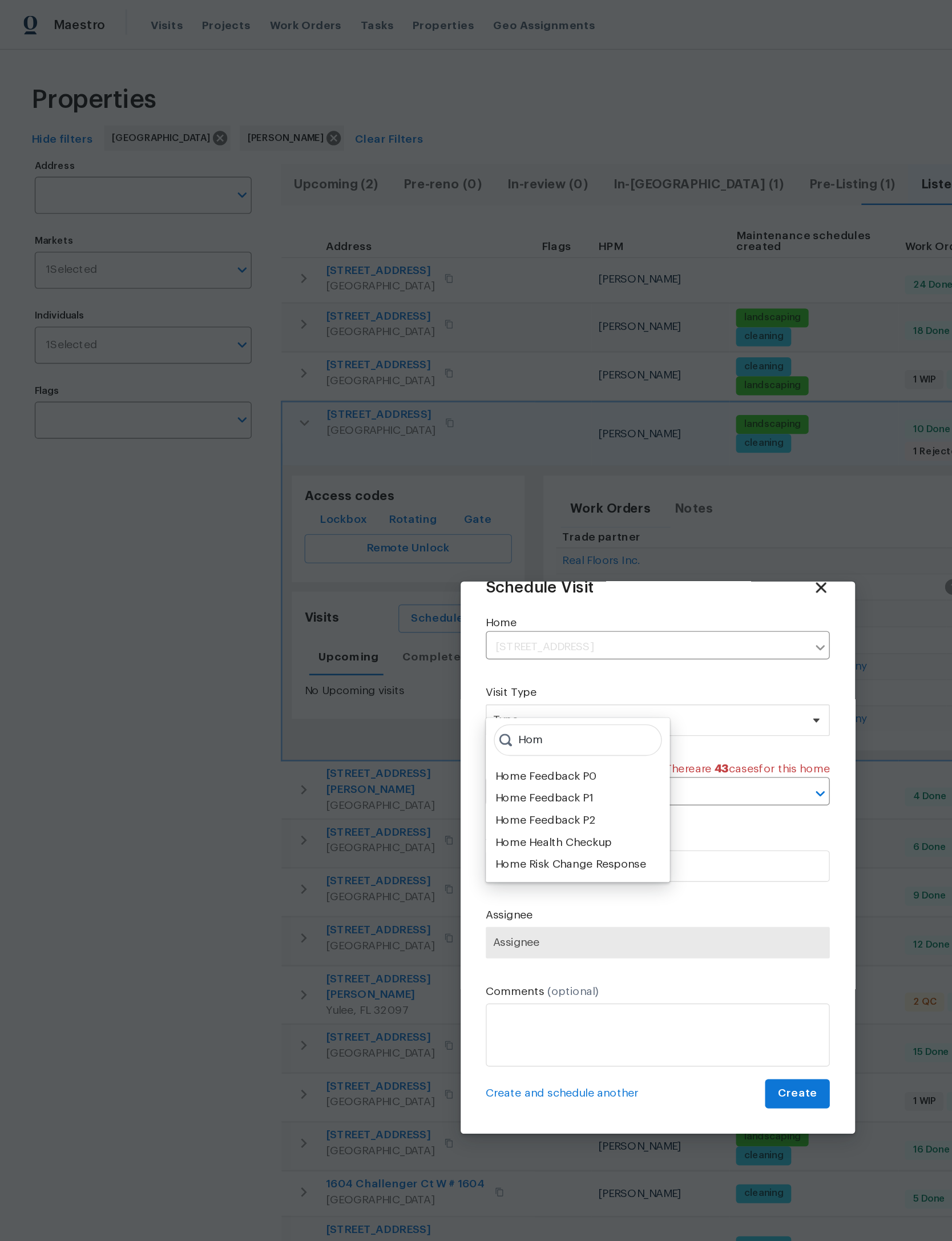
type input "Hom"
click at [431, 608] on div "Home Health Checkup" at bounding box center [400, 610] width 84 height 11
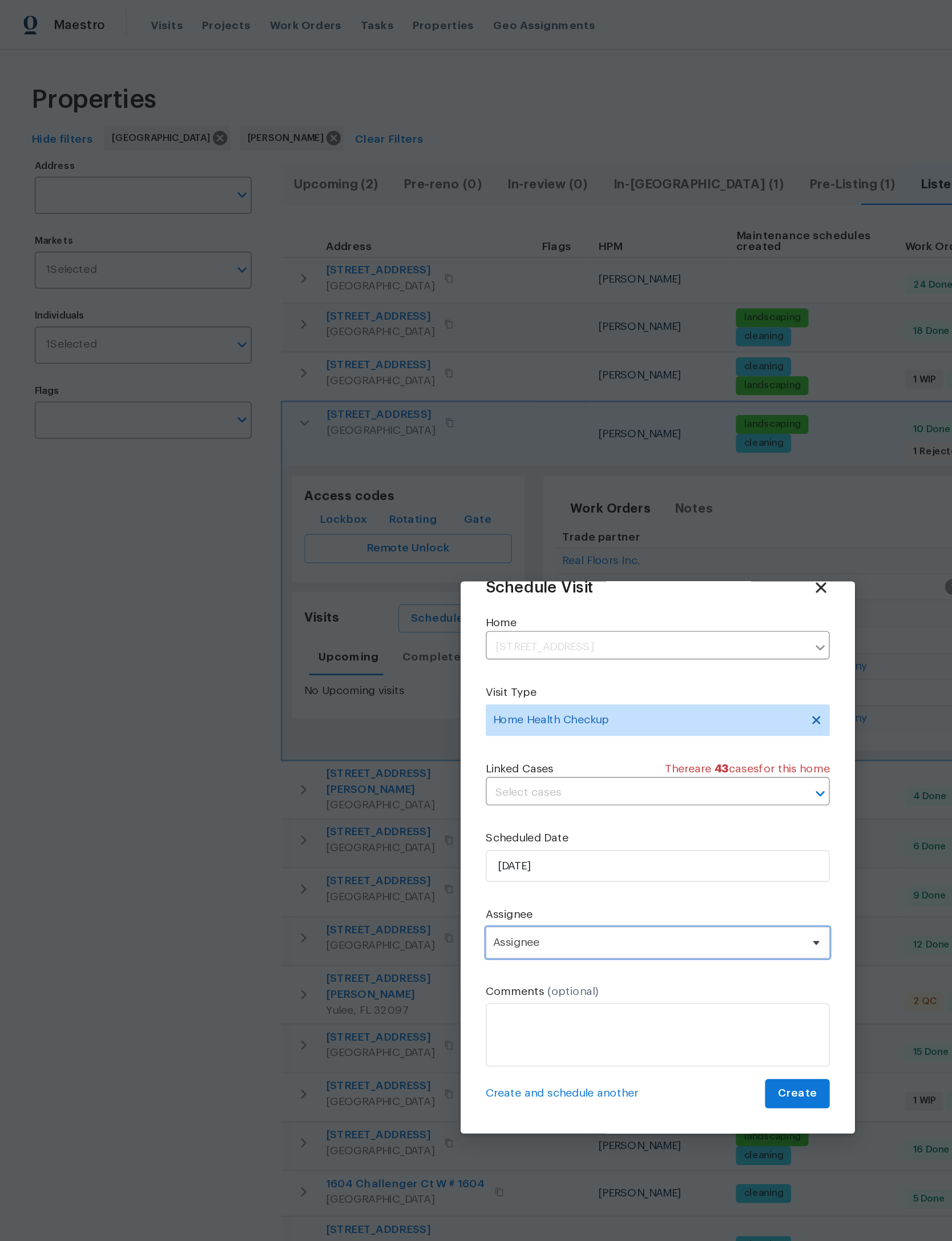
click at [535, 686] on span "Assignee" at bounding box center [476, 683] width 249 height 23
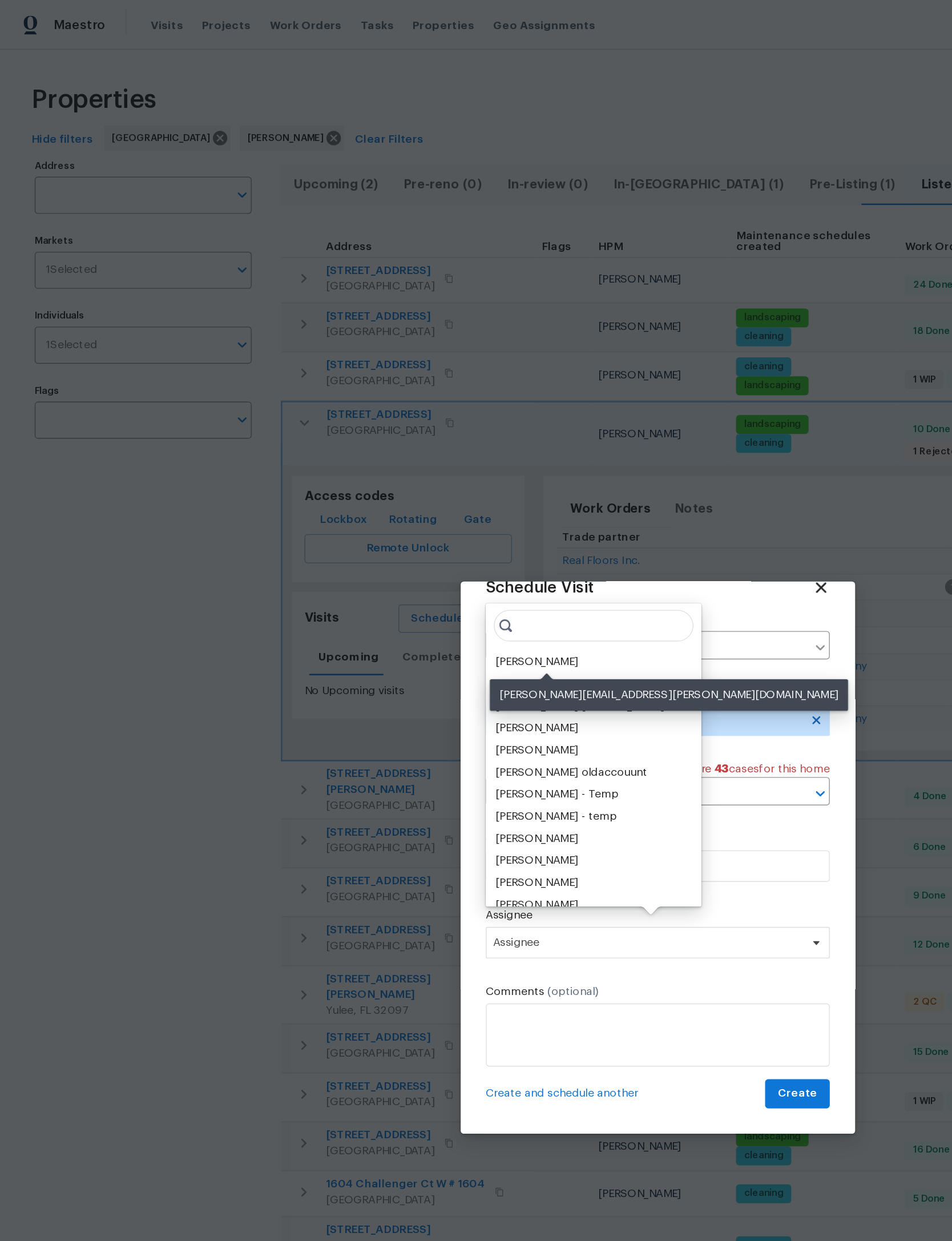
click at [412, 477] on div "[PERSON_NAME]" at bounding box center [388, 479] width 60 height 11
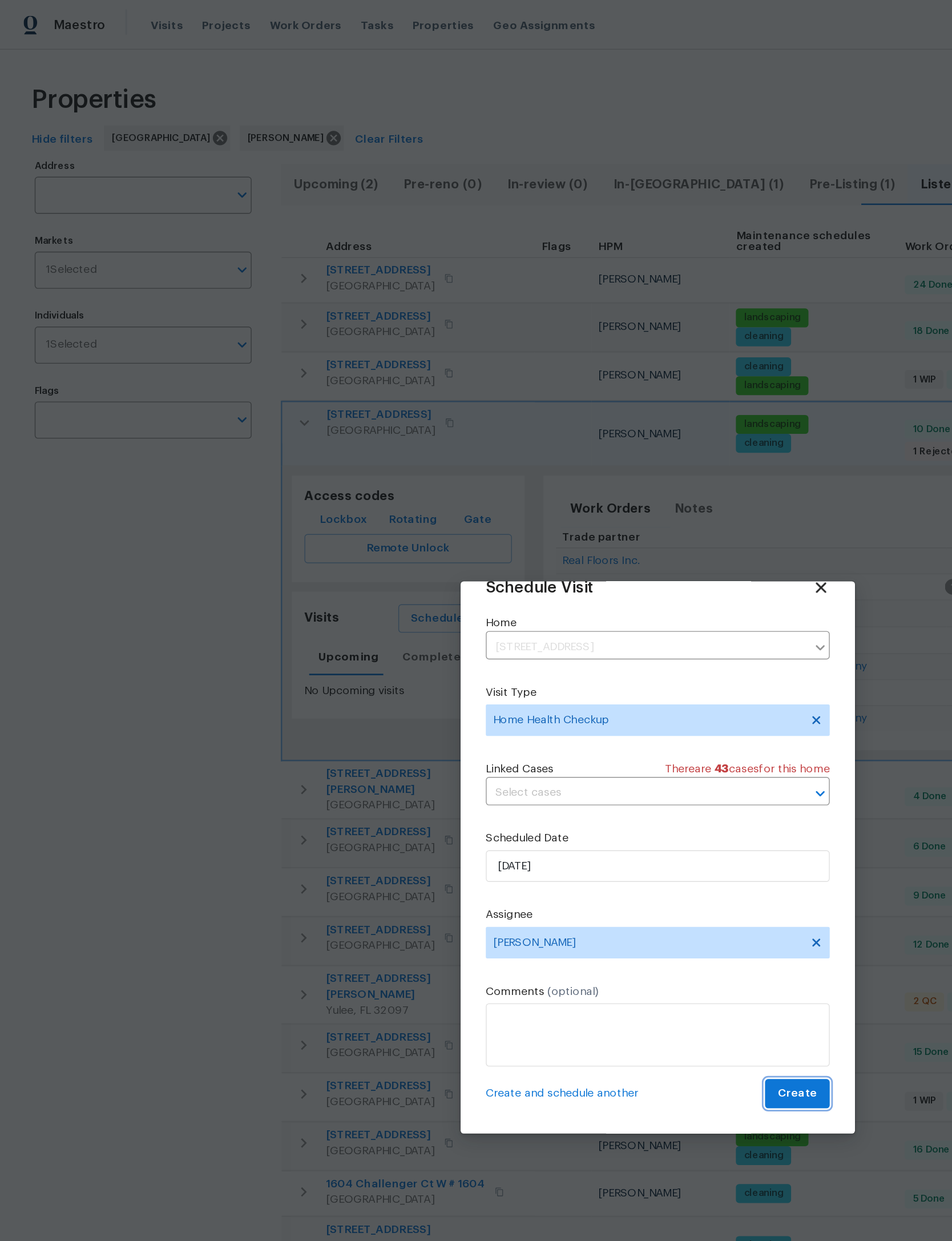
click at [576, 796] on span "Create" at bounding box center [578, 791] width 29 height 14
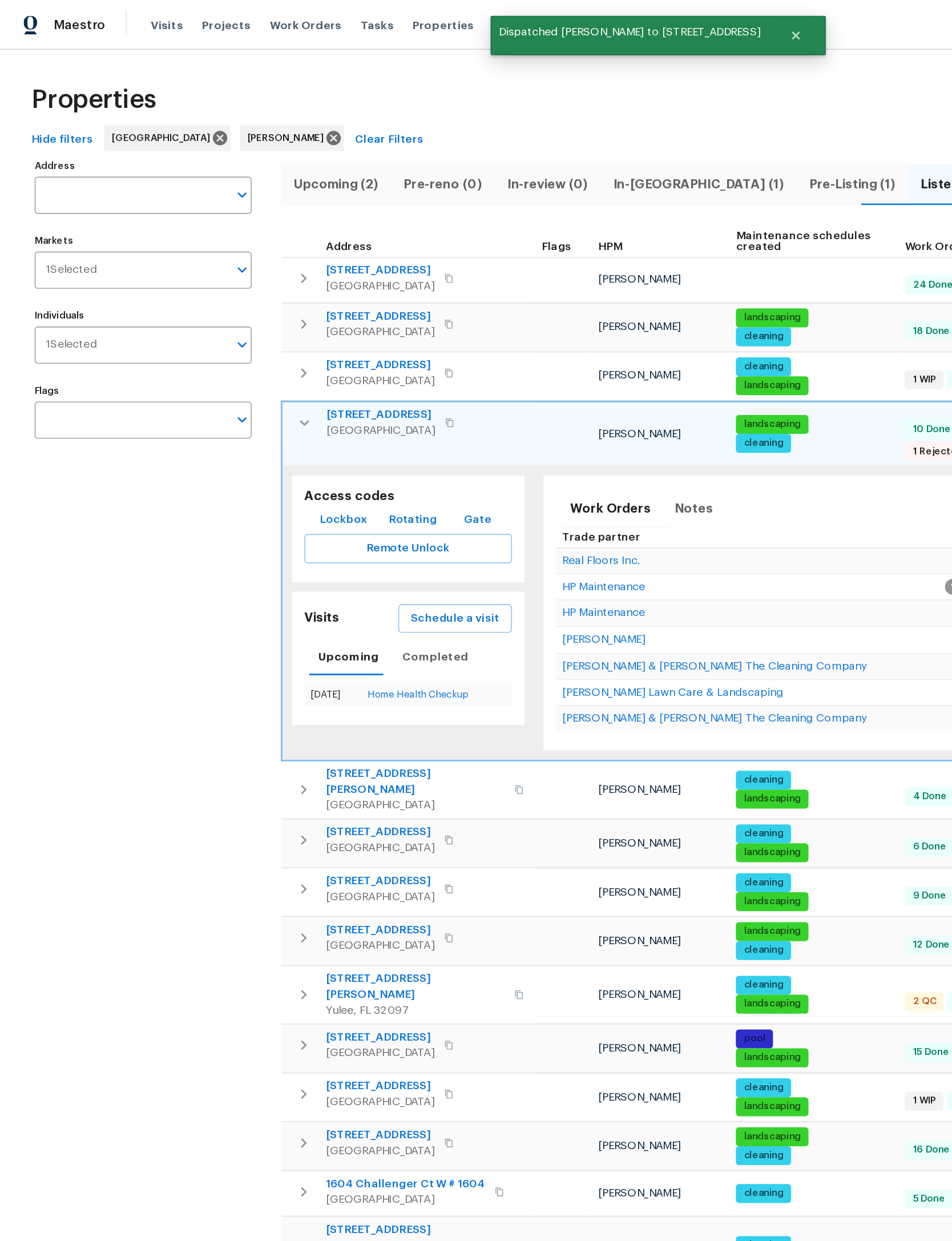
scroll to position [0, 1]
click at [215, 303] on icon "button" at bounding box center [220, 305] width 13 height 13
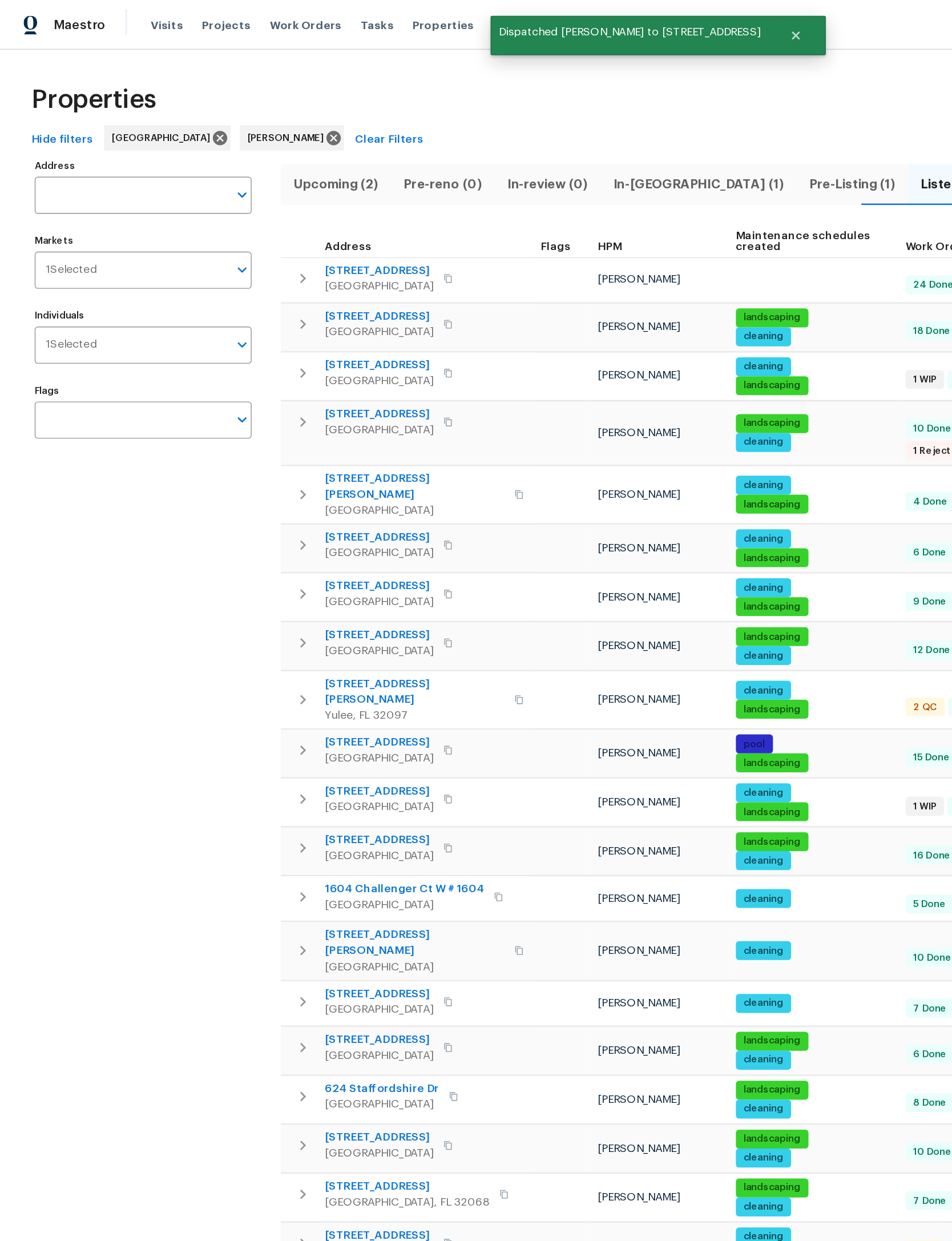
scroll to position [0, 0]
